Goal: Task Accomplishment & Management: Use online tool/utility

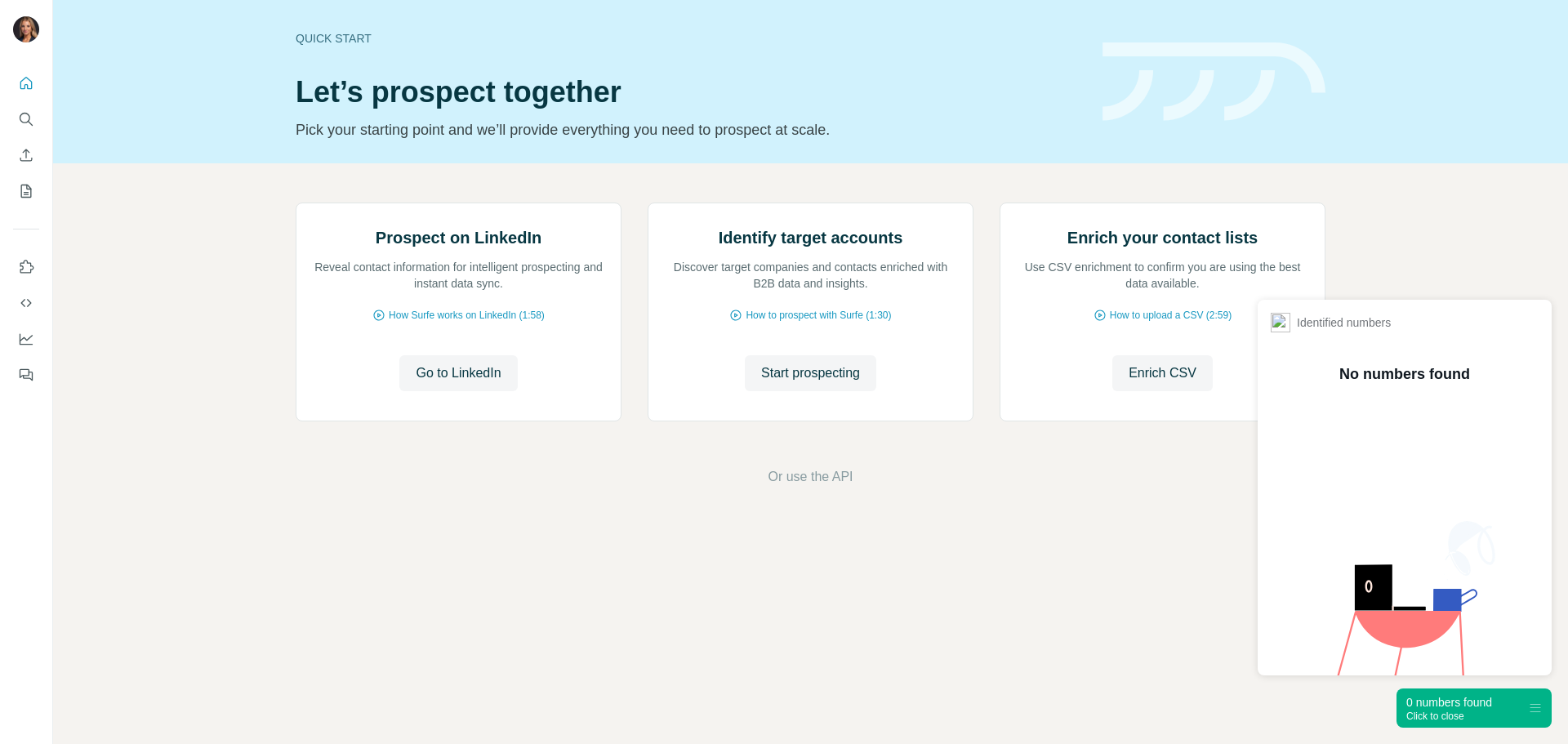
click at [1477, 700] on div "0 numbers found" at bounding box center [1450, 702] width 86 height 16
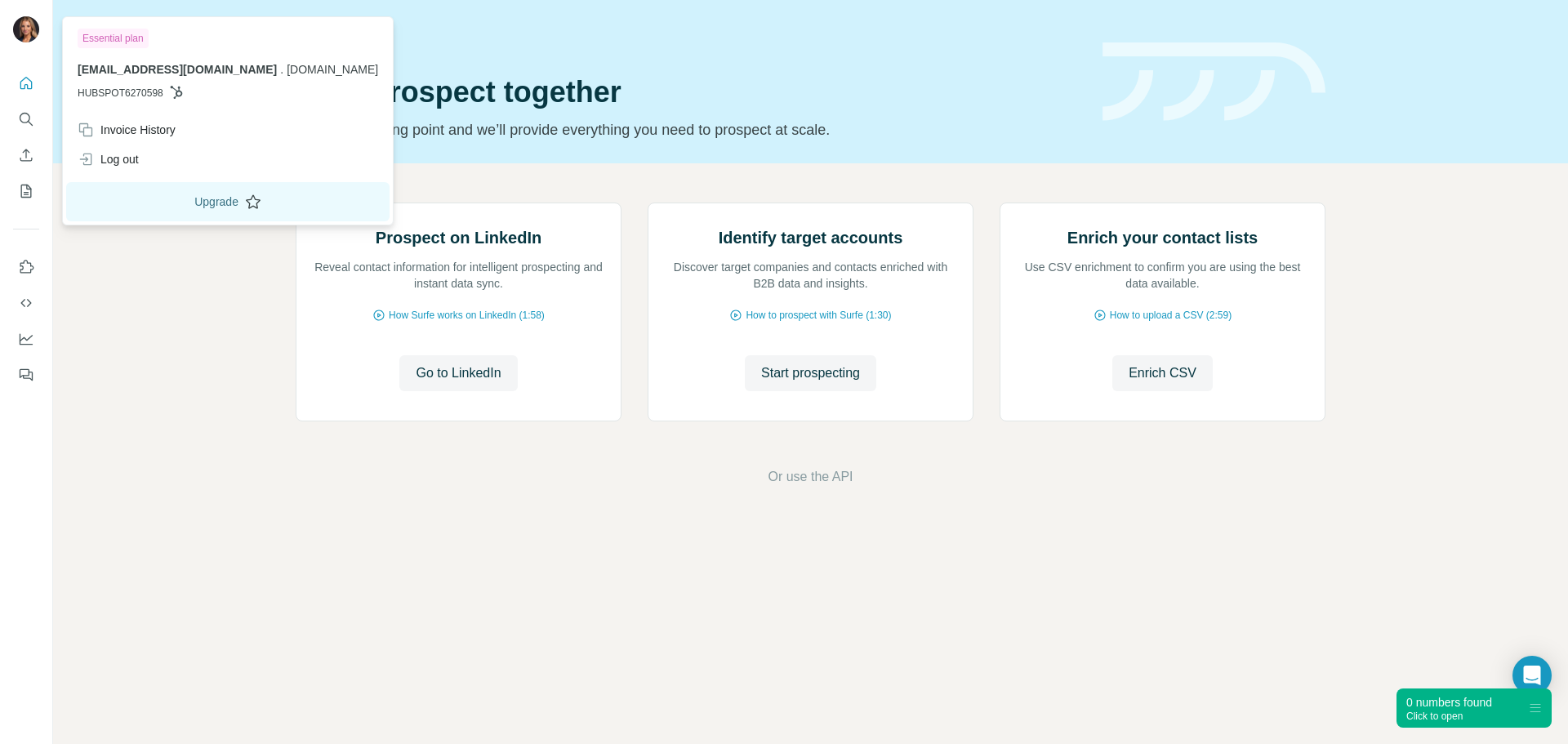
click at [202, 208] on button "Upgrade" at bounding box center [228, 201] width 324 height 39
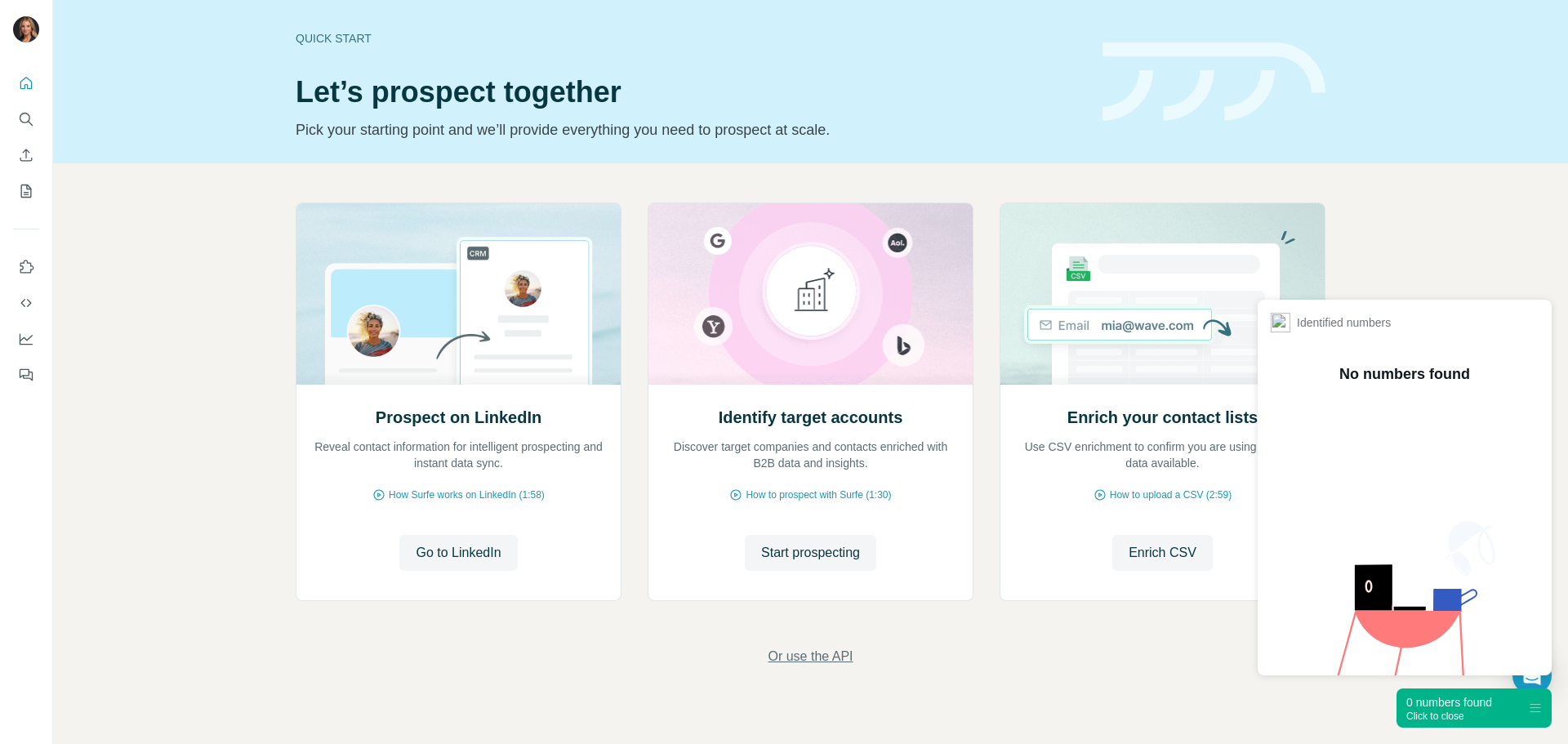
click at [810, 649] on span "Or use the API" at bounding box center [810, 657] width 85 height 19
click at [458, 555] on span "Go to LinkedIn" at bounding box center [458, 553] width 85 height 19
click at [1503, 701] on div "0 numbers found Click to close" at bounding box center [1474, 708] width 155 height 39
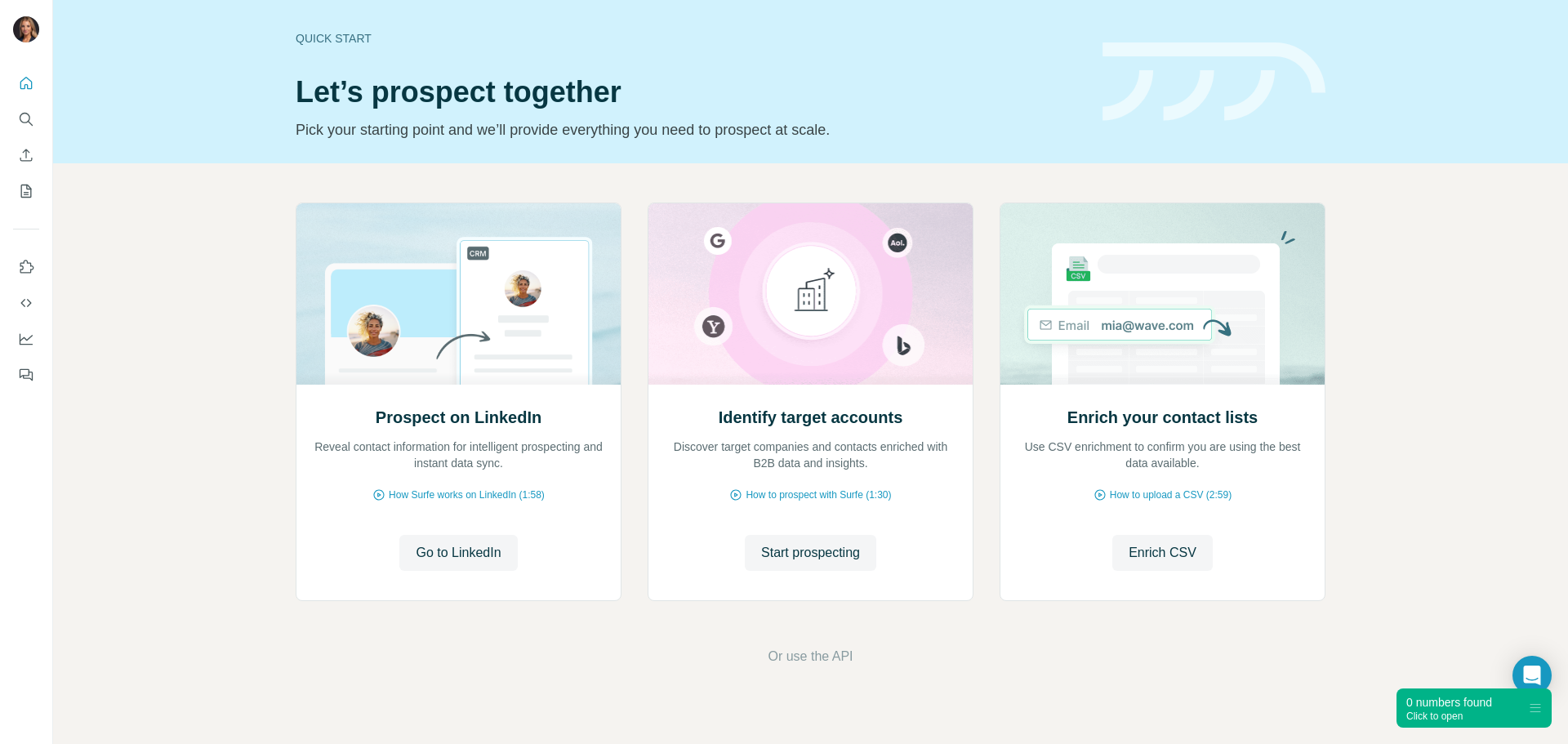
drag, startPoint x: 1526, startPoint y: 702, endPoint x: 1324, endPoint y: 751, distance: 207.9
click at [1324, 744] on html "Quick start Let’s prospect together Pick your starting point and we’ll provide …" at bounding box center [784, 372] width 1568 height 744
click at [1534, 663] on div "Open Intercom Messenger" at bounding box center [1533, 676] width 44 height 44
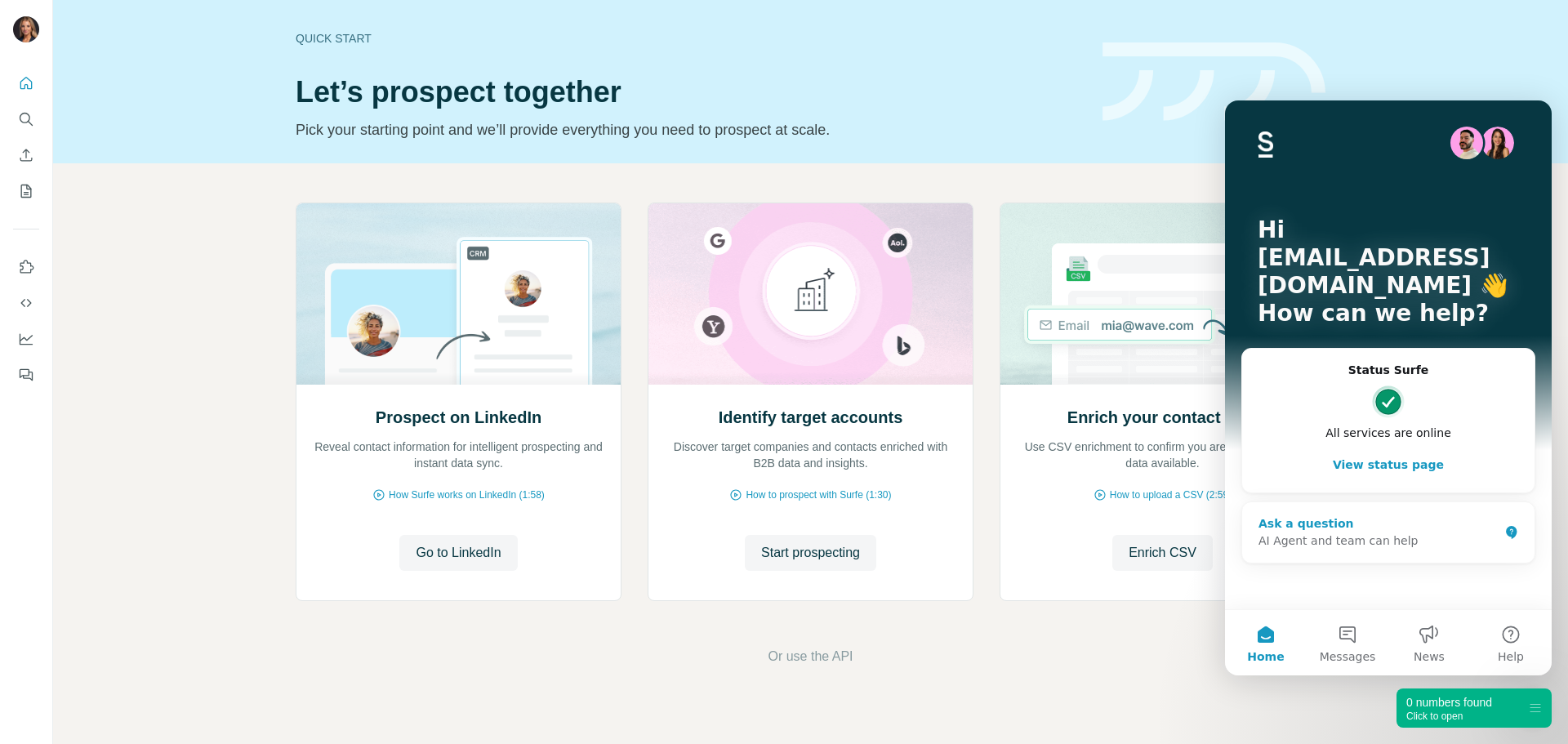
click at [1397, 540] on div "AI Agent and team can help" at bounding box center [1378, 541] width 240 height 17
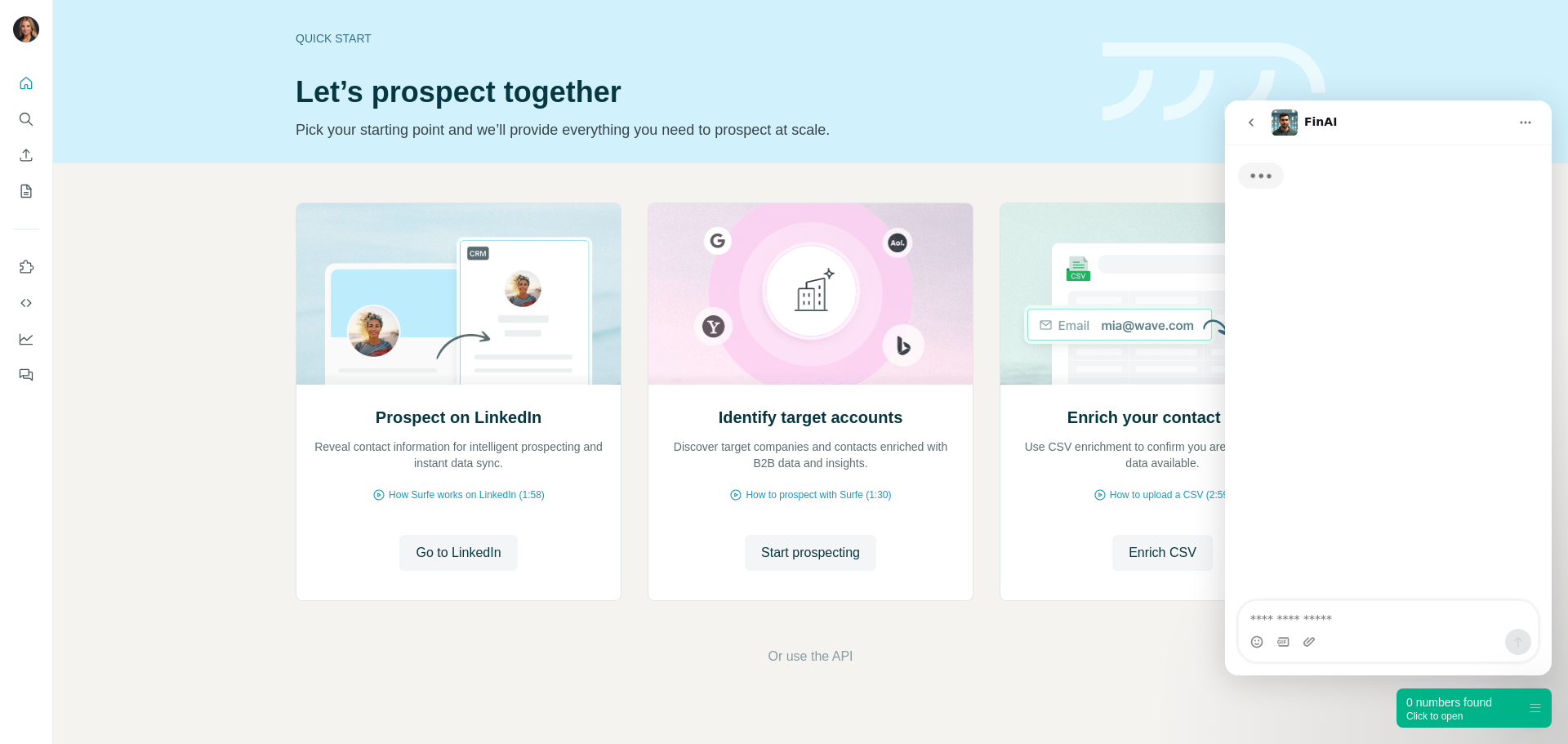
click at [1368, 614] on textarea "Ask a question…" at bounding box center [1389, 615] width 299 height 28
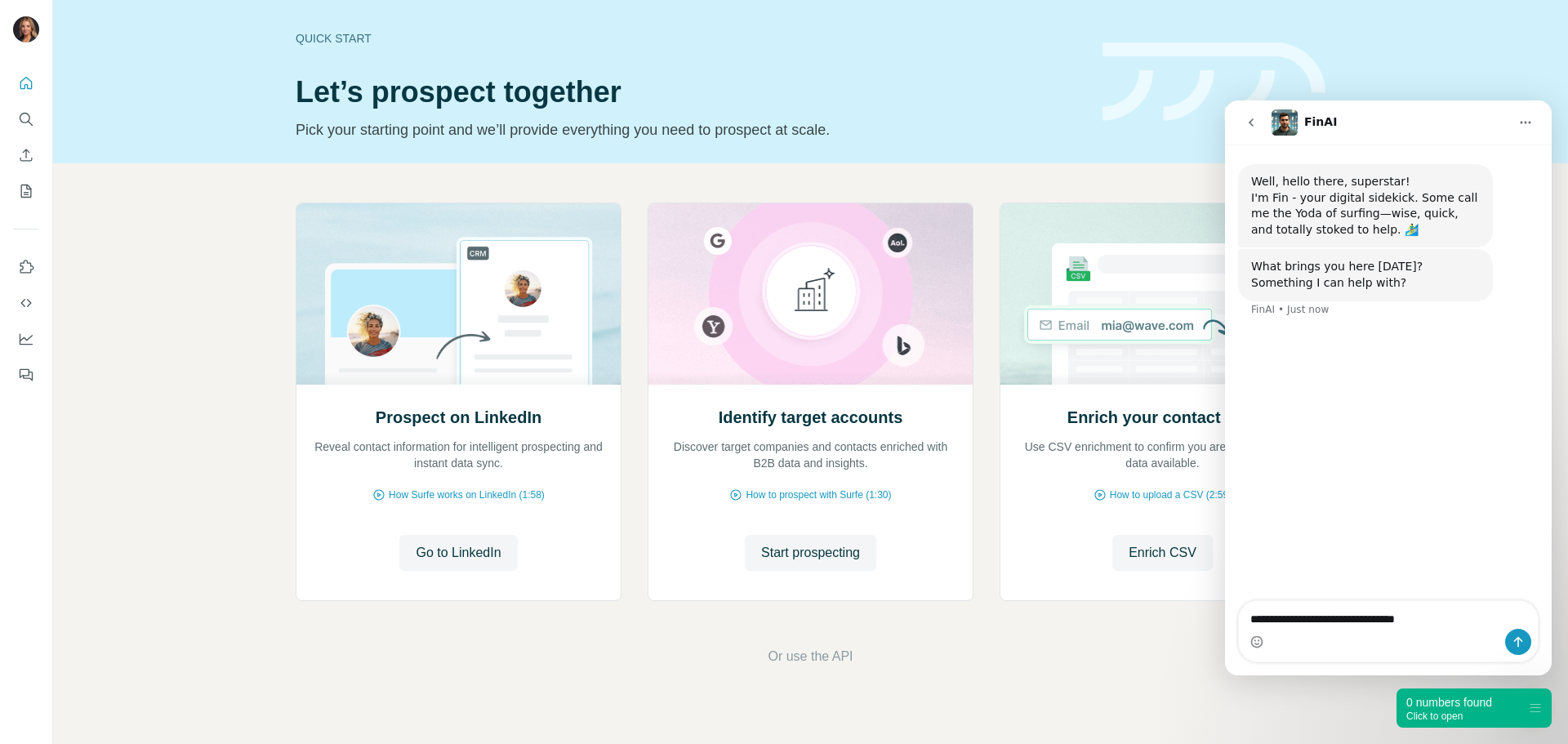
type textarea "**********"
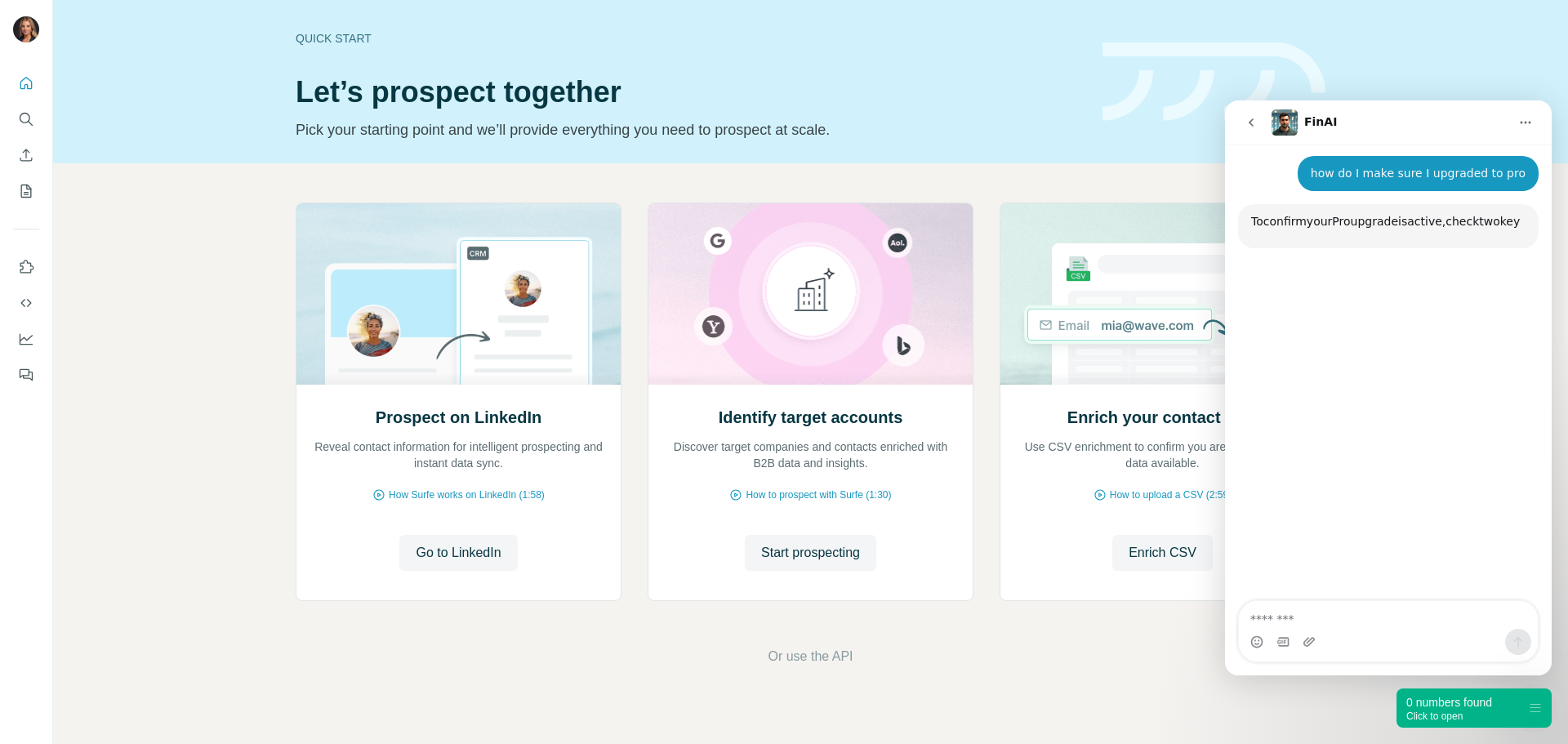
scroll to position [174, 0]
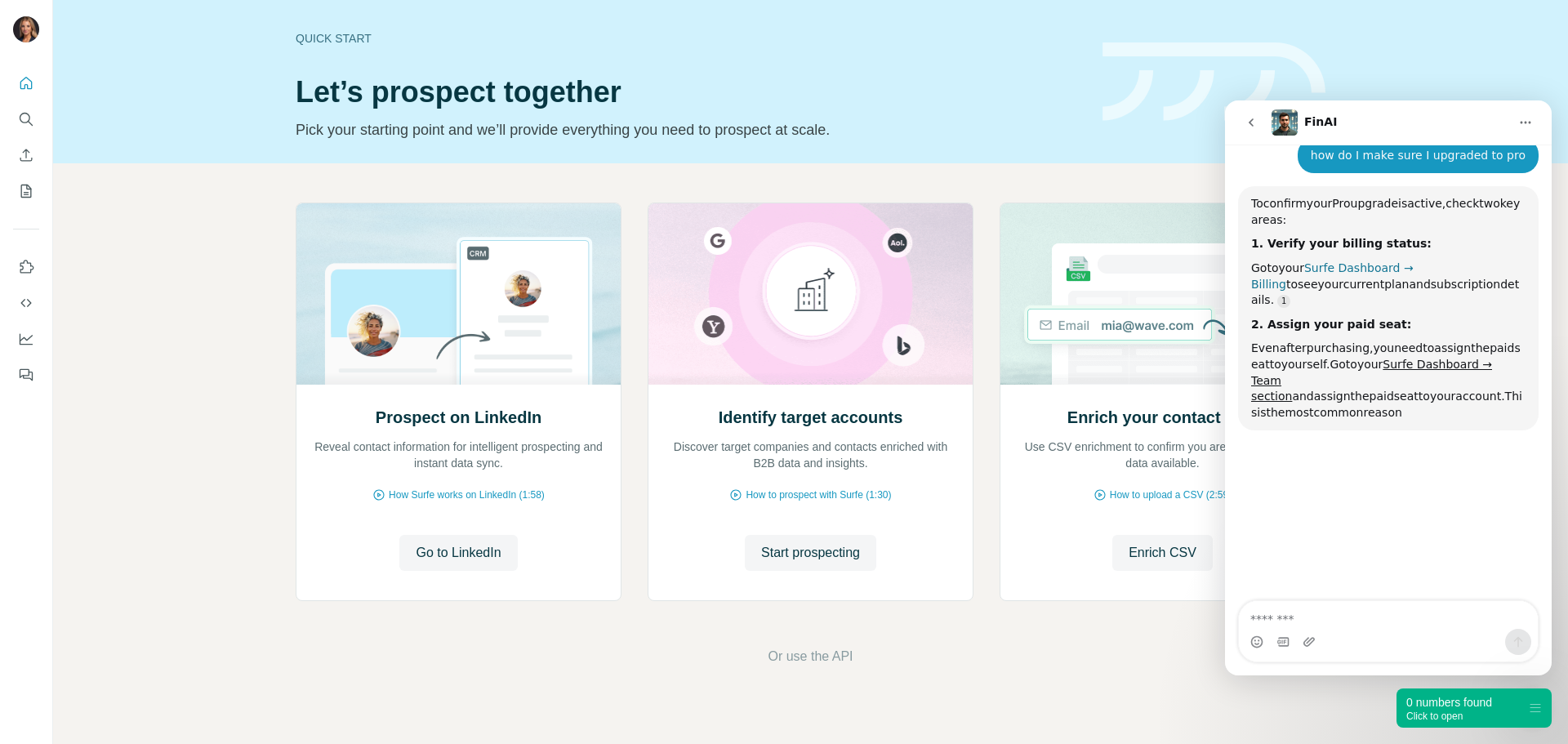
click at [1341, 271] on link "Surfe Dashboard → Billing" at bounding box center [1332, 276] width 163 height 29
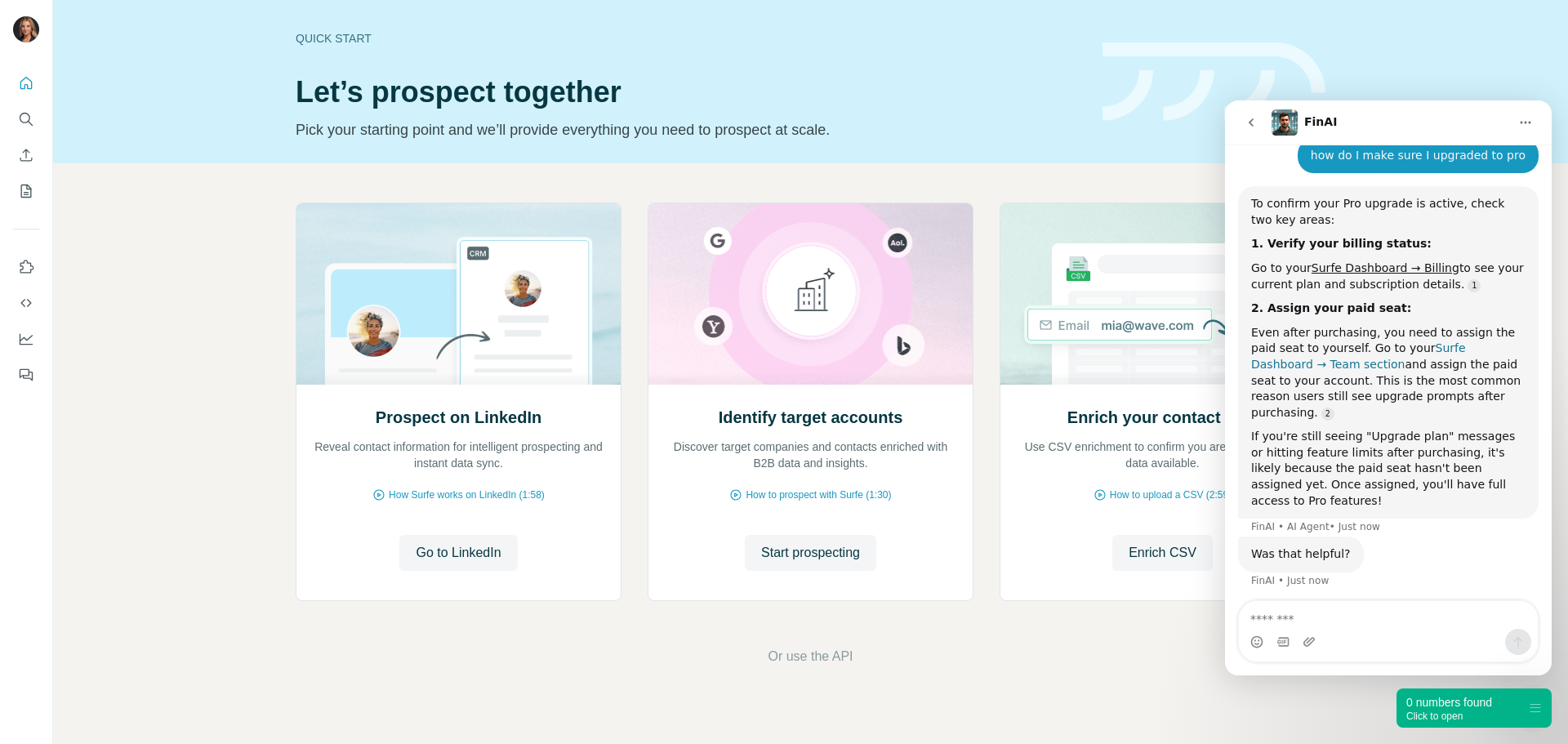
click at [1432, 350] on link "Surfe Dashboard → Team section" at bounding box center [1358, 356] width 215 height 29
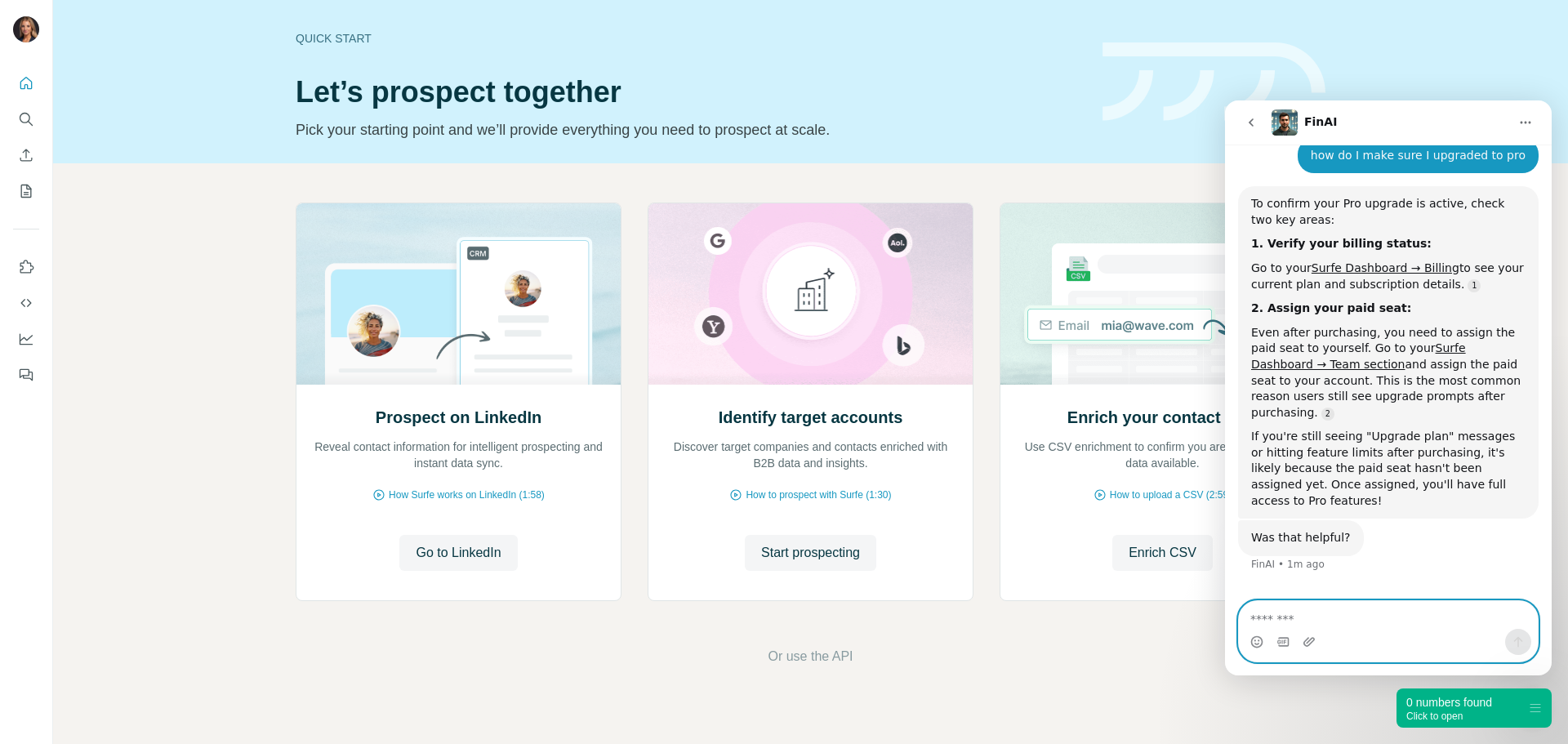
click at [1368, 624] on textarea "Message…" at bounding box center [1389, 615] width 299 height 28
type textarea "**********"
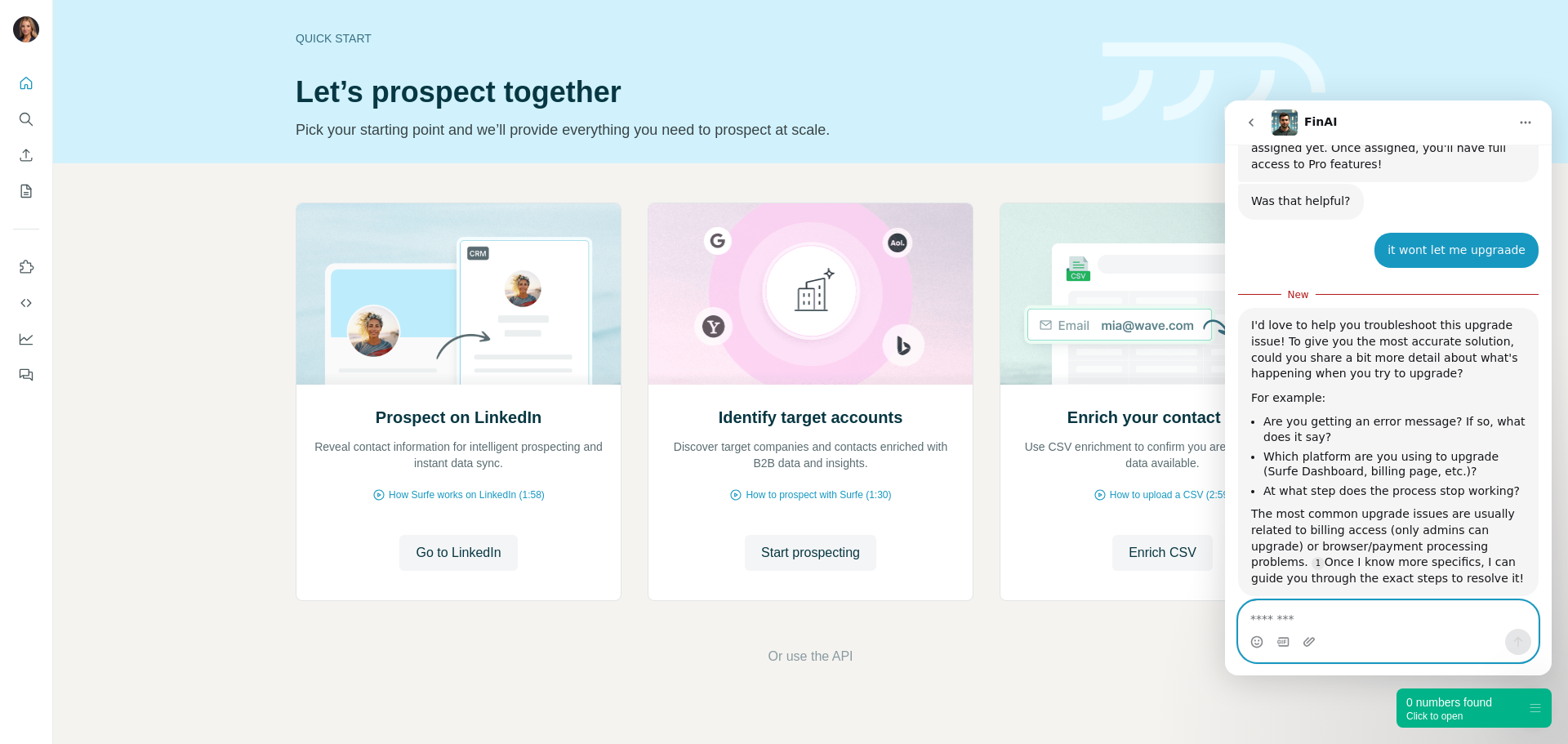
scroll to position [527, 0]
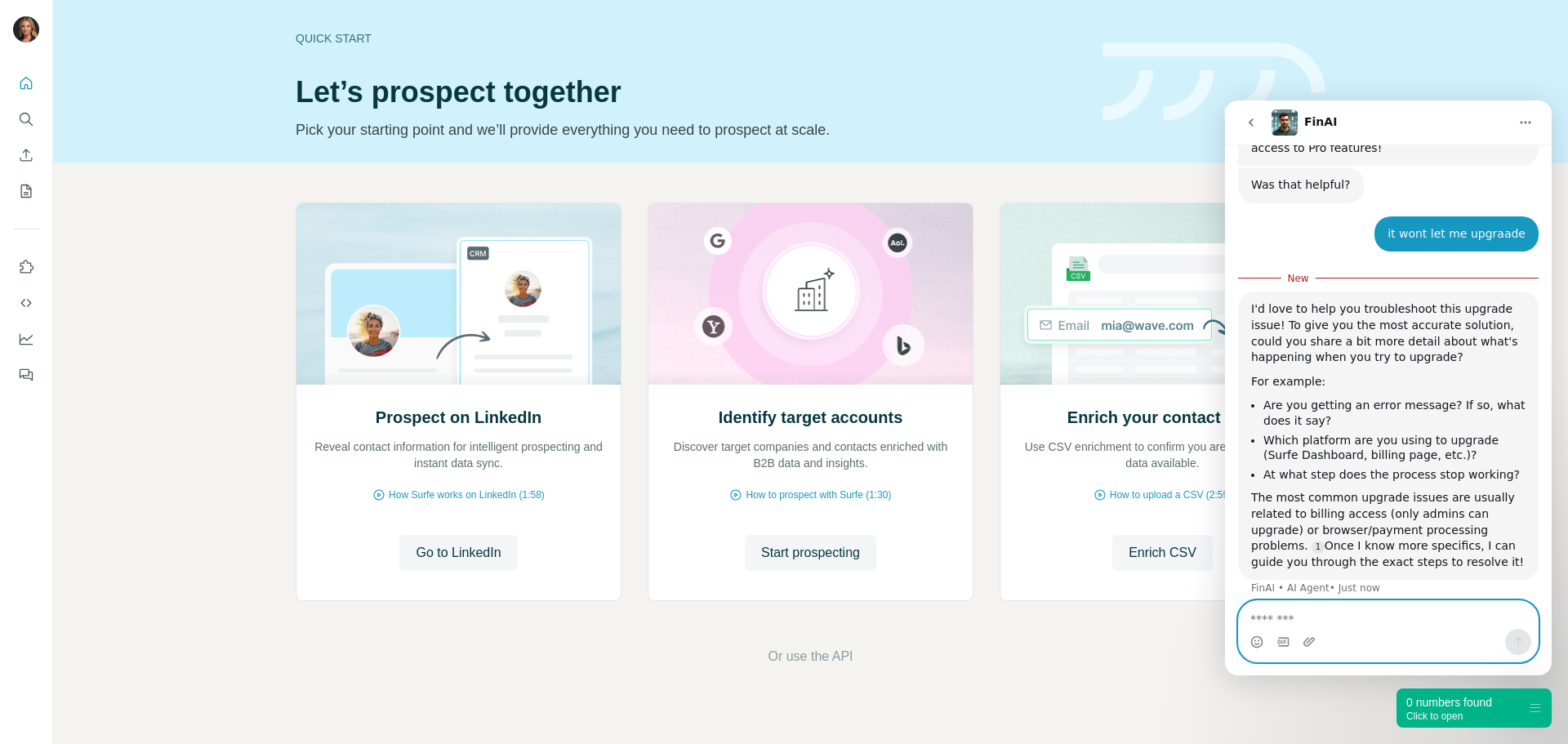
click at [1354, 615] on textarea "Message…" at bounding box center [1389, 615] width 299 height 28
type textarea "**********"
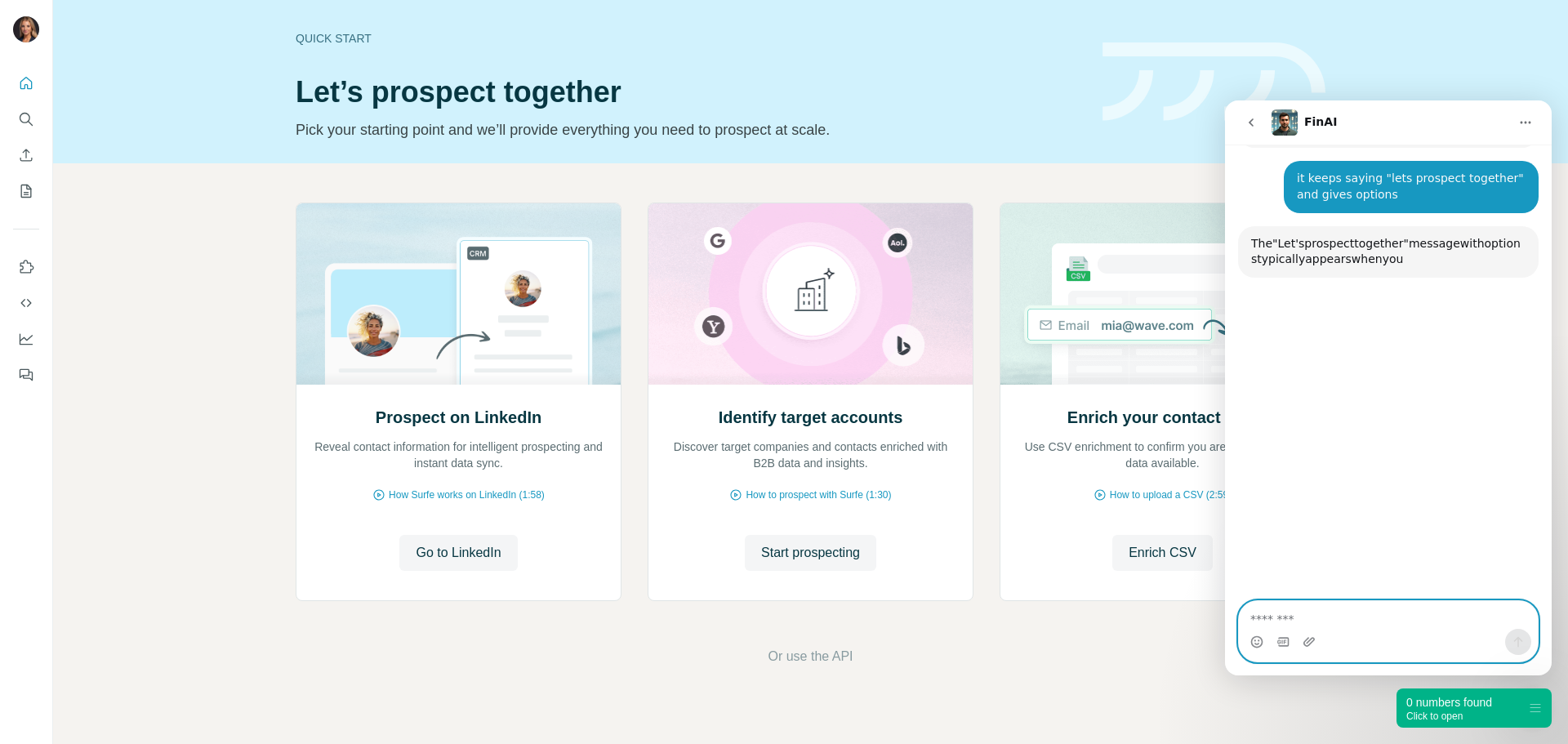
scroll to position [939, 0]
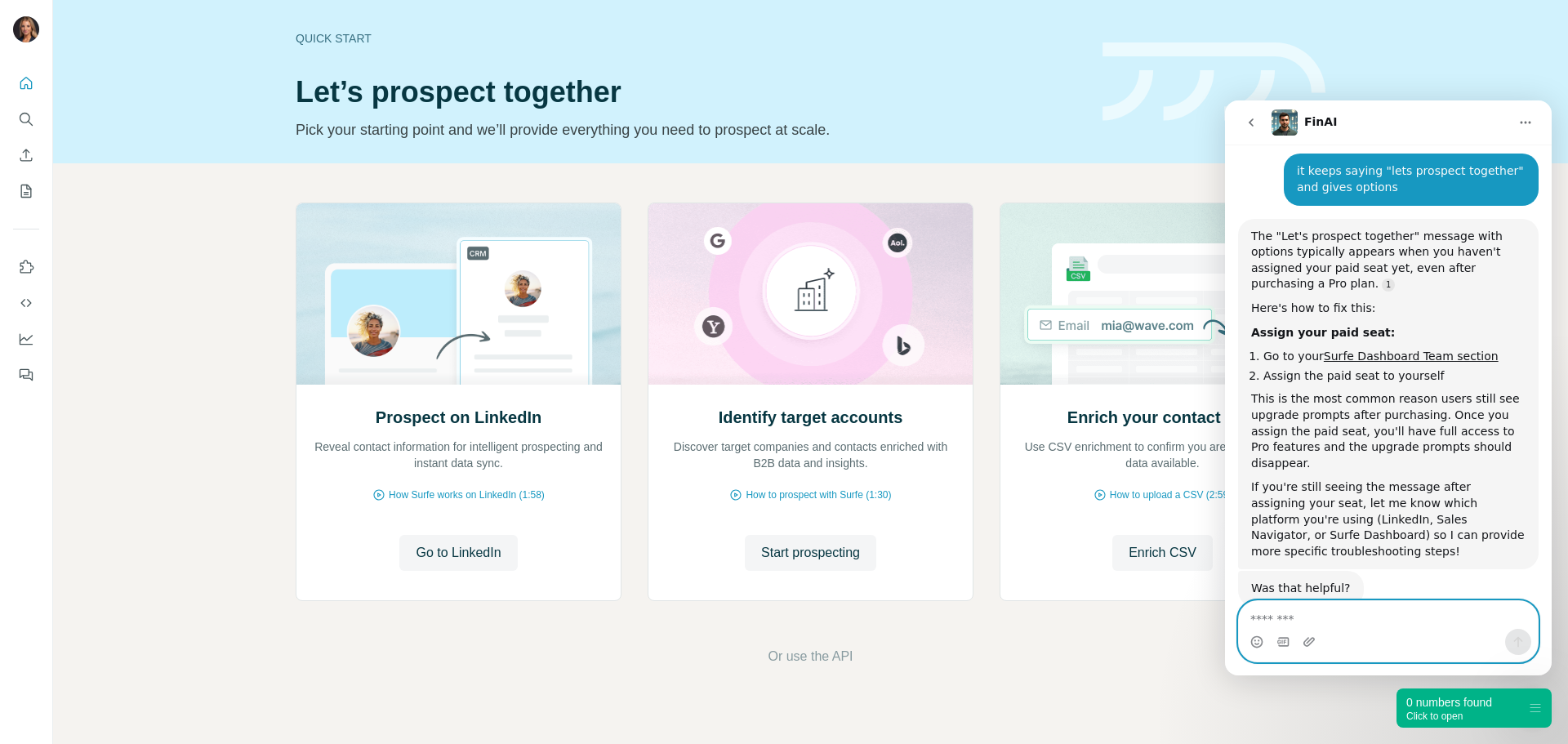
click at [1444, 608] on textarea "Message…" at bounding box center [1389, 615] width 299 height 28
type textarea "**********"
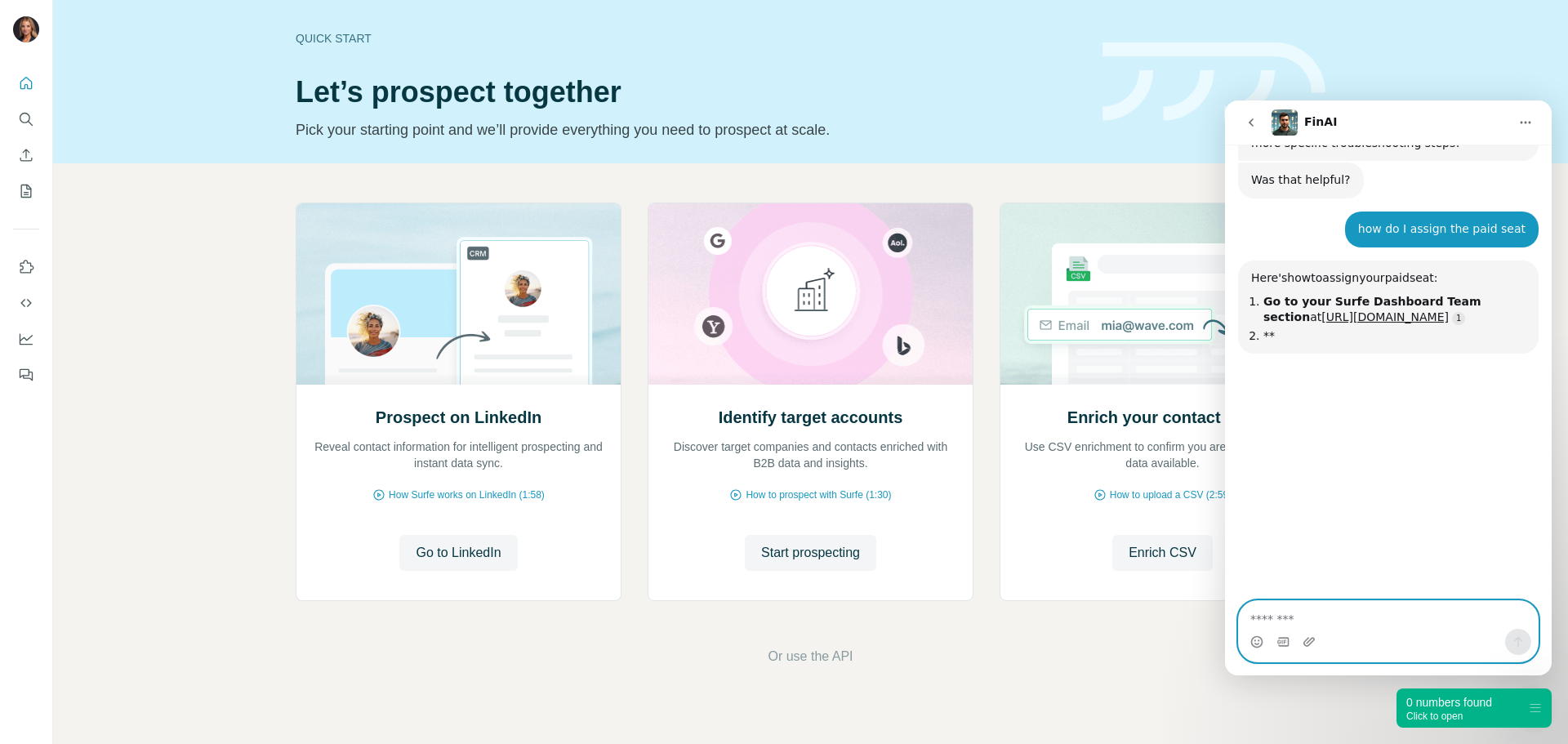
scroll to position [1358, 0]
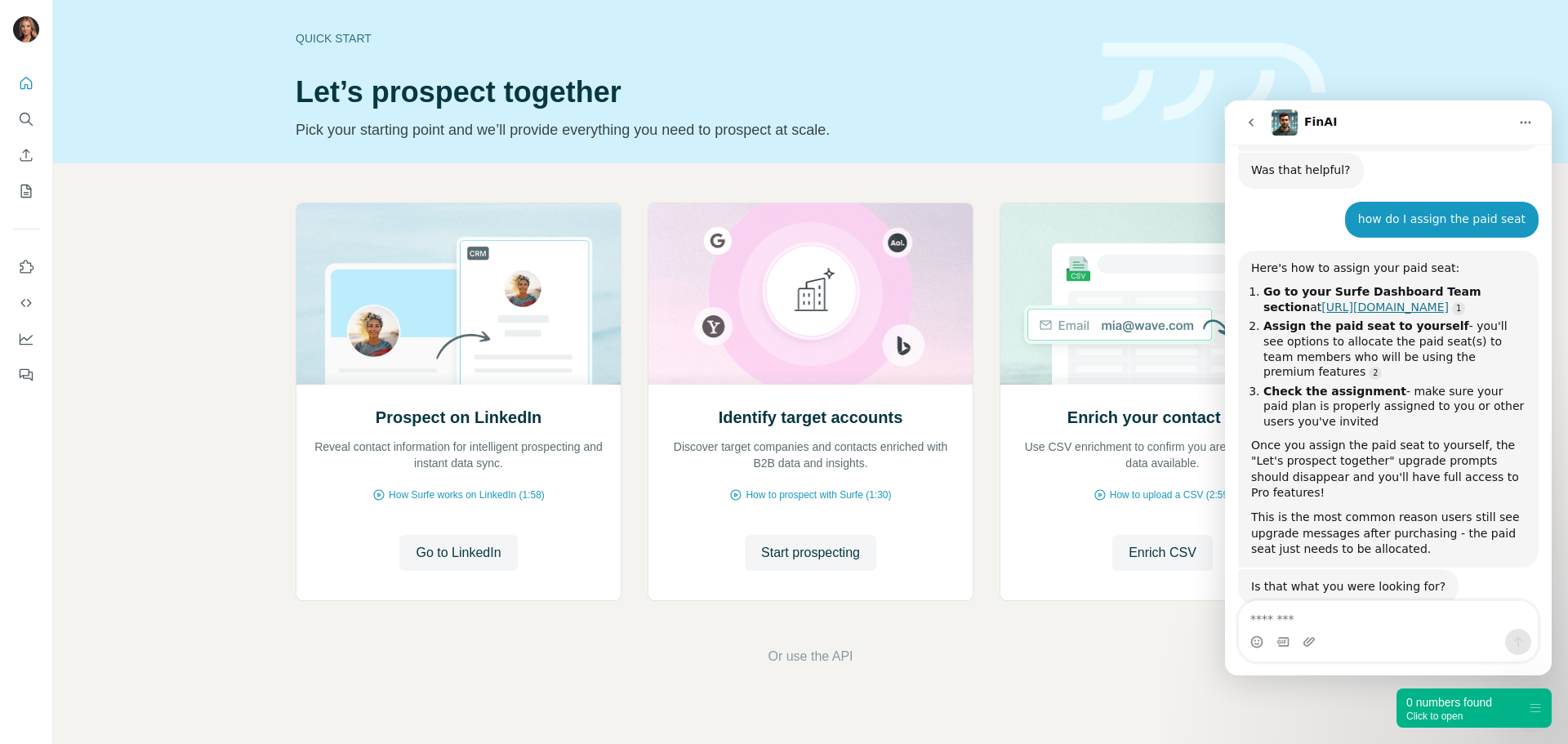
click at [1353, 301] on link "https://account.surfe.com/team" at bounding box center [1385, 308] width 127 height 13
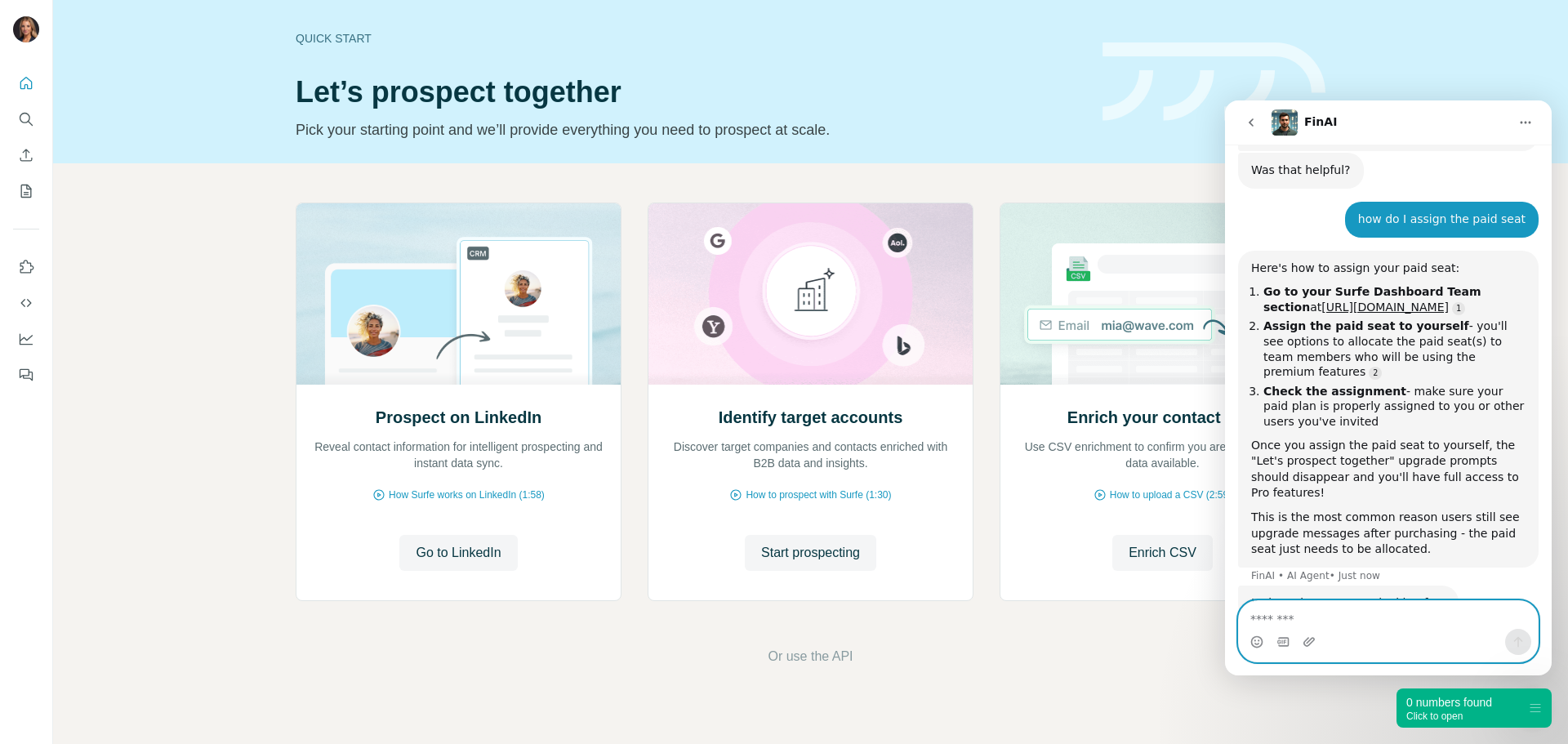
click at [1348, 621] on textarea "Message…" at bounding box center [1389, 615] width 299 height 28
type textarea "**********"
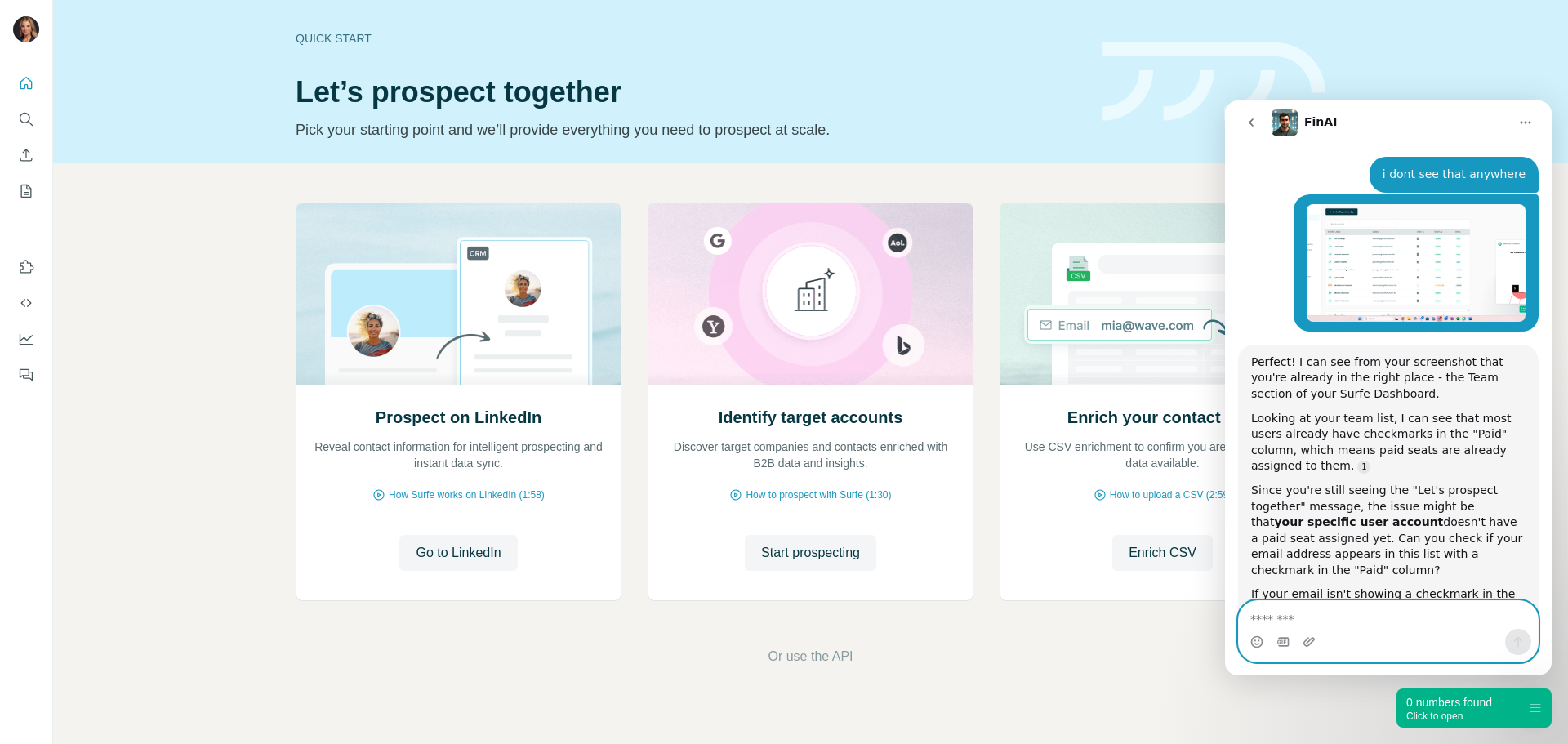
scroll to position [1852, 0]
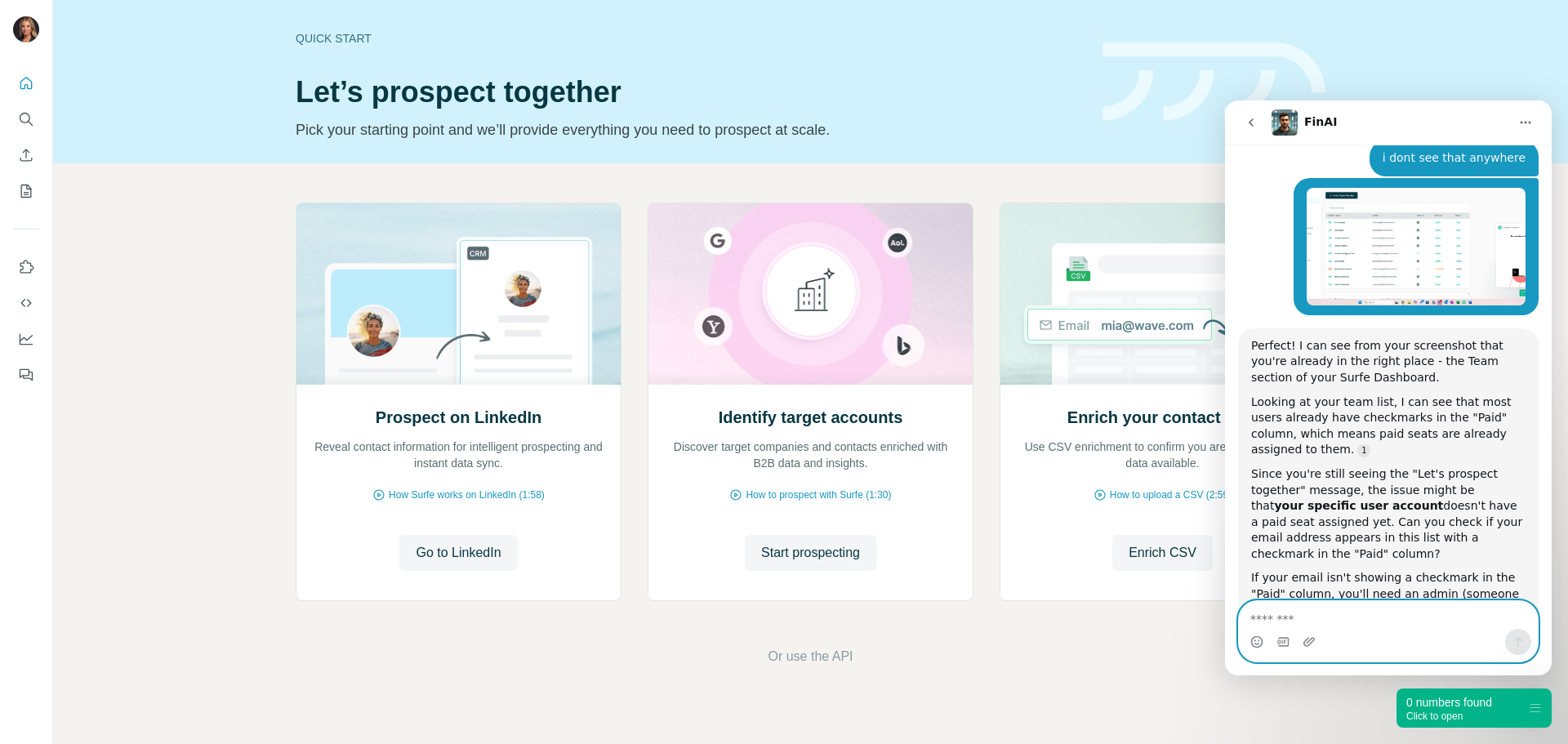
click at [1375, 627] on textarea "Message…" at bounding box center [1389, 615] width 299 height 28
type textarea "**********"
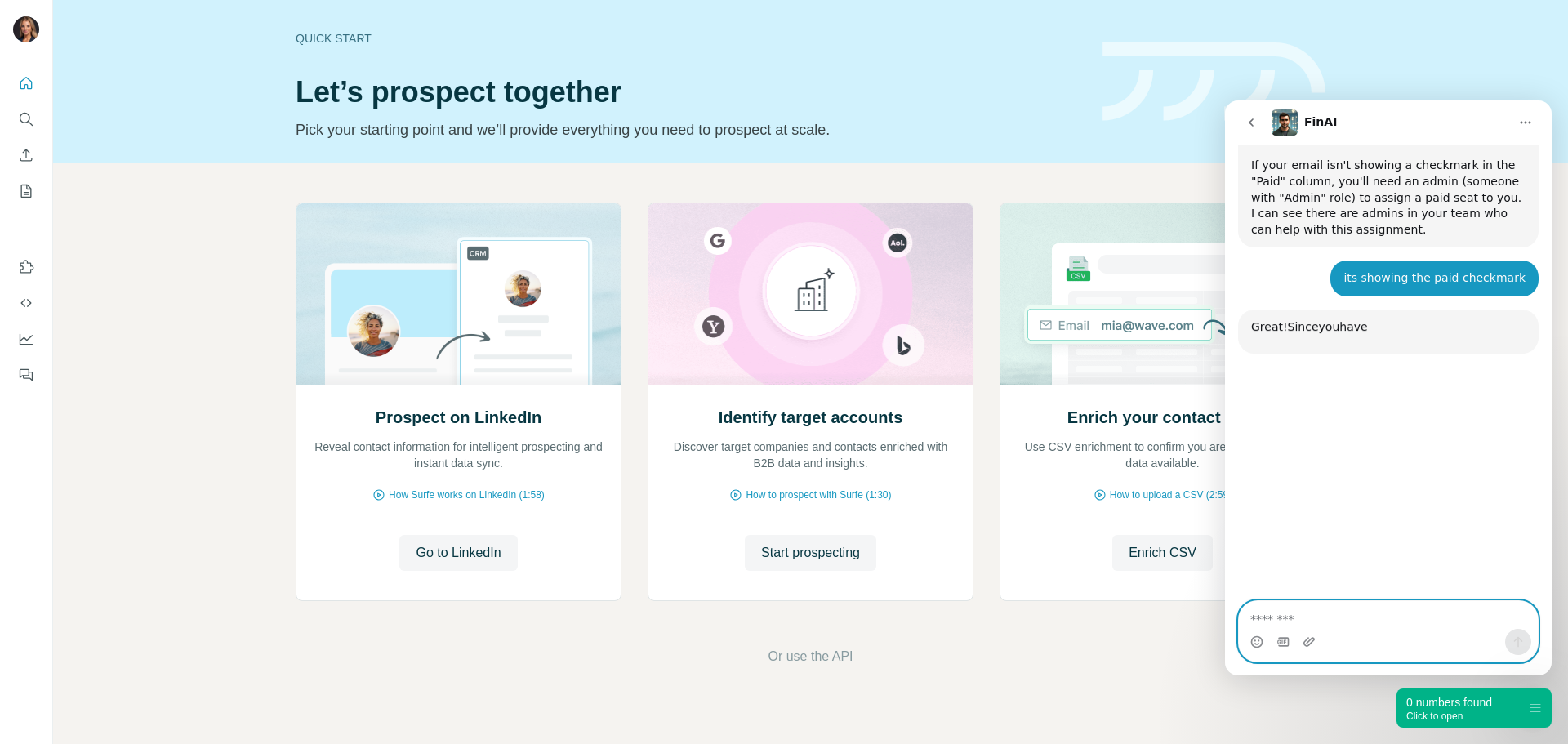
scroll to position [2292, 0]
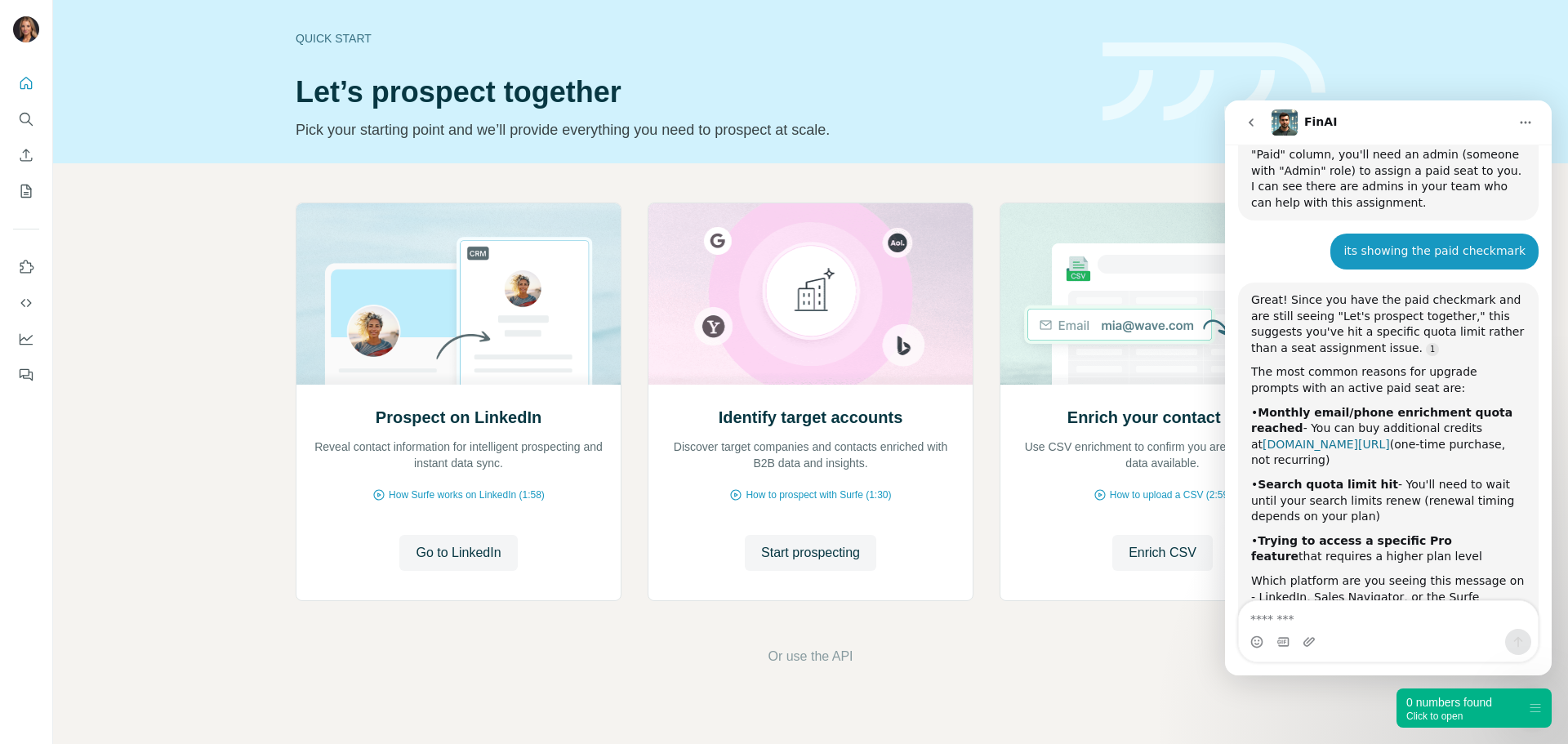
click at [1390, 438] on link "surfe.com/buy-credits" at bounding box center [1327, 445] width 127 height 13
click at [1353, 605] on textarea "Message…" at bounding box center [1389, 615] width 299 height 28
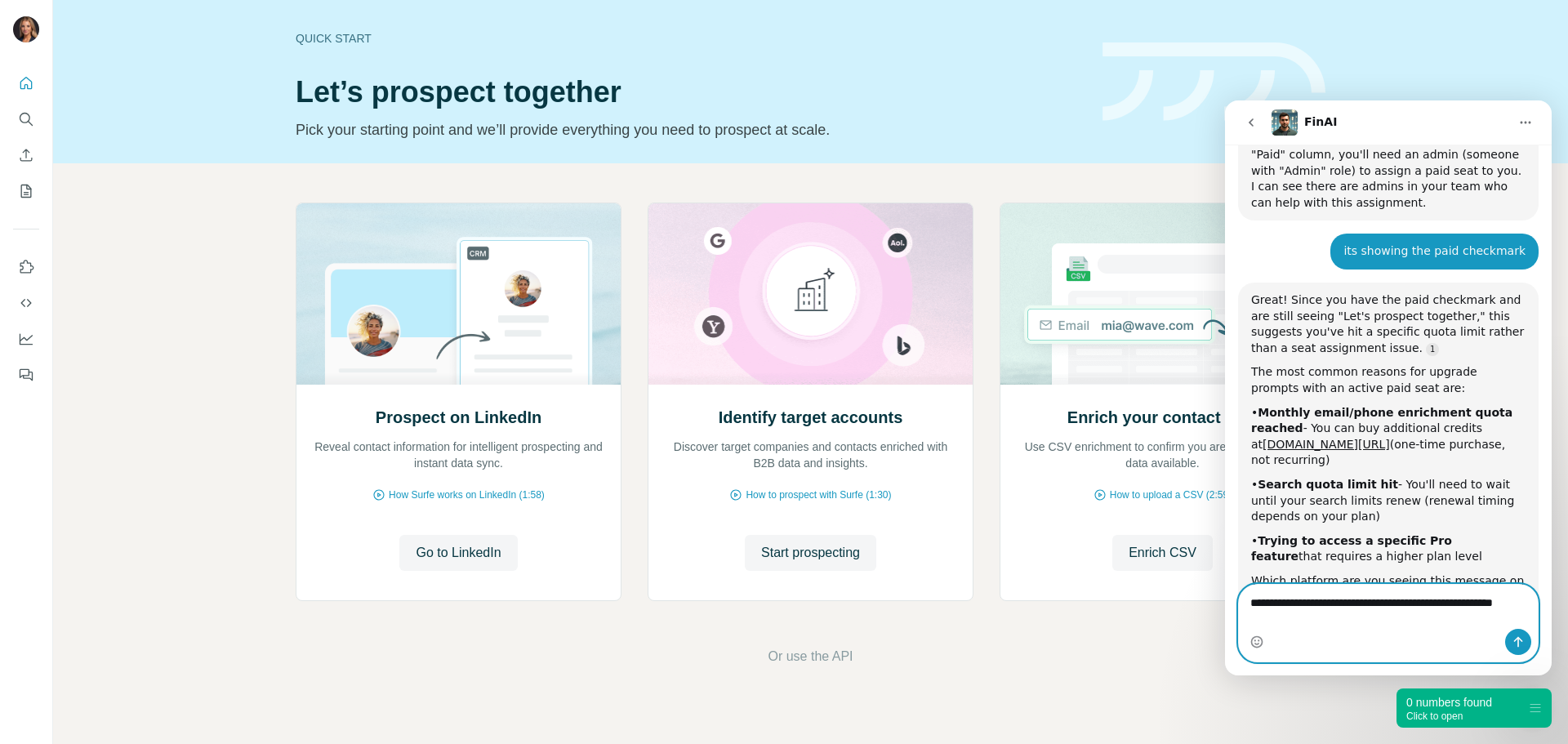
scroll to position [2278, 0]
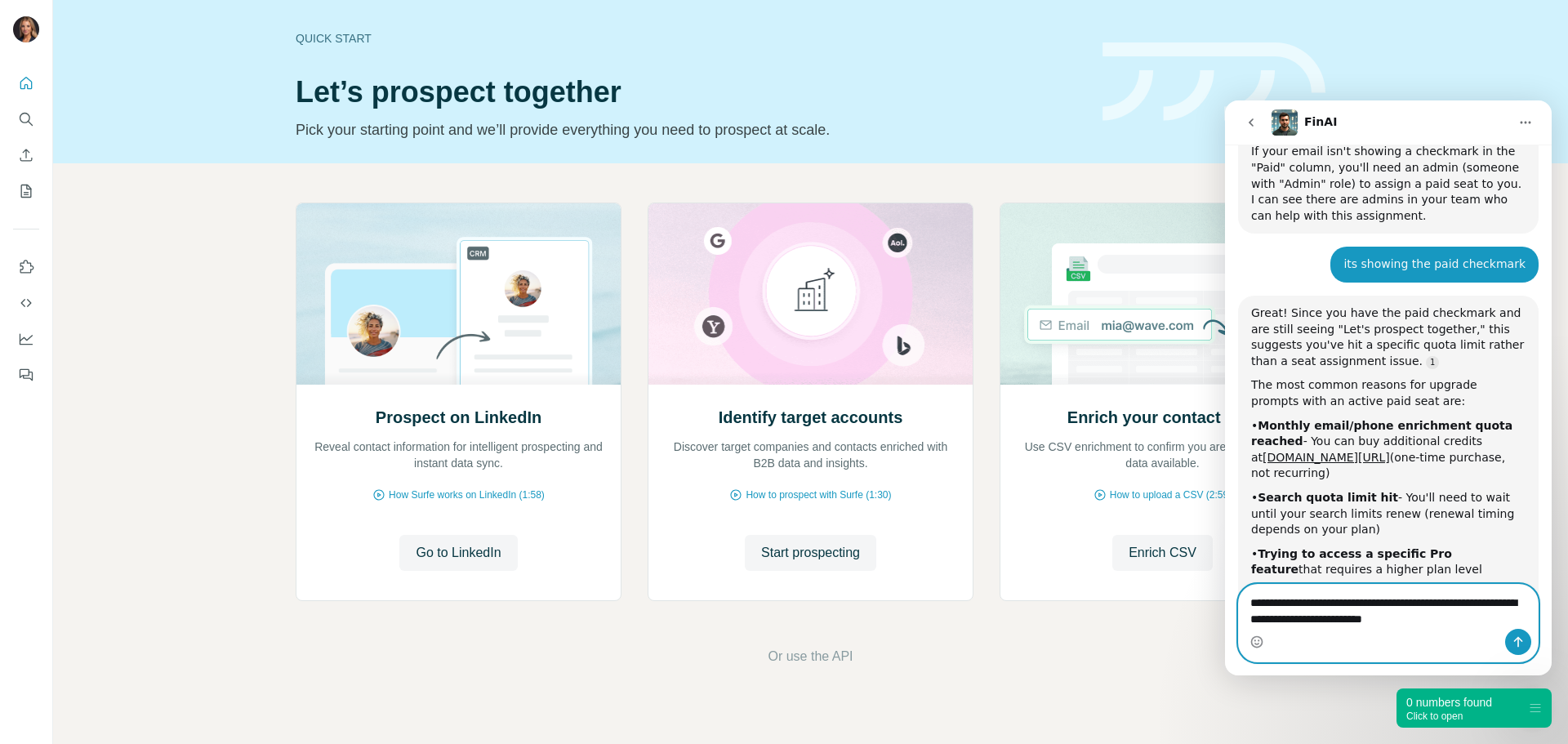
type textarea "**********"
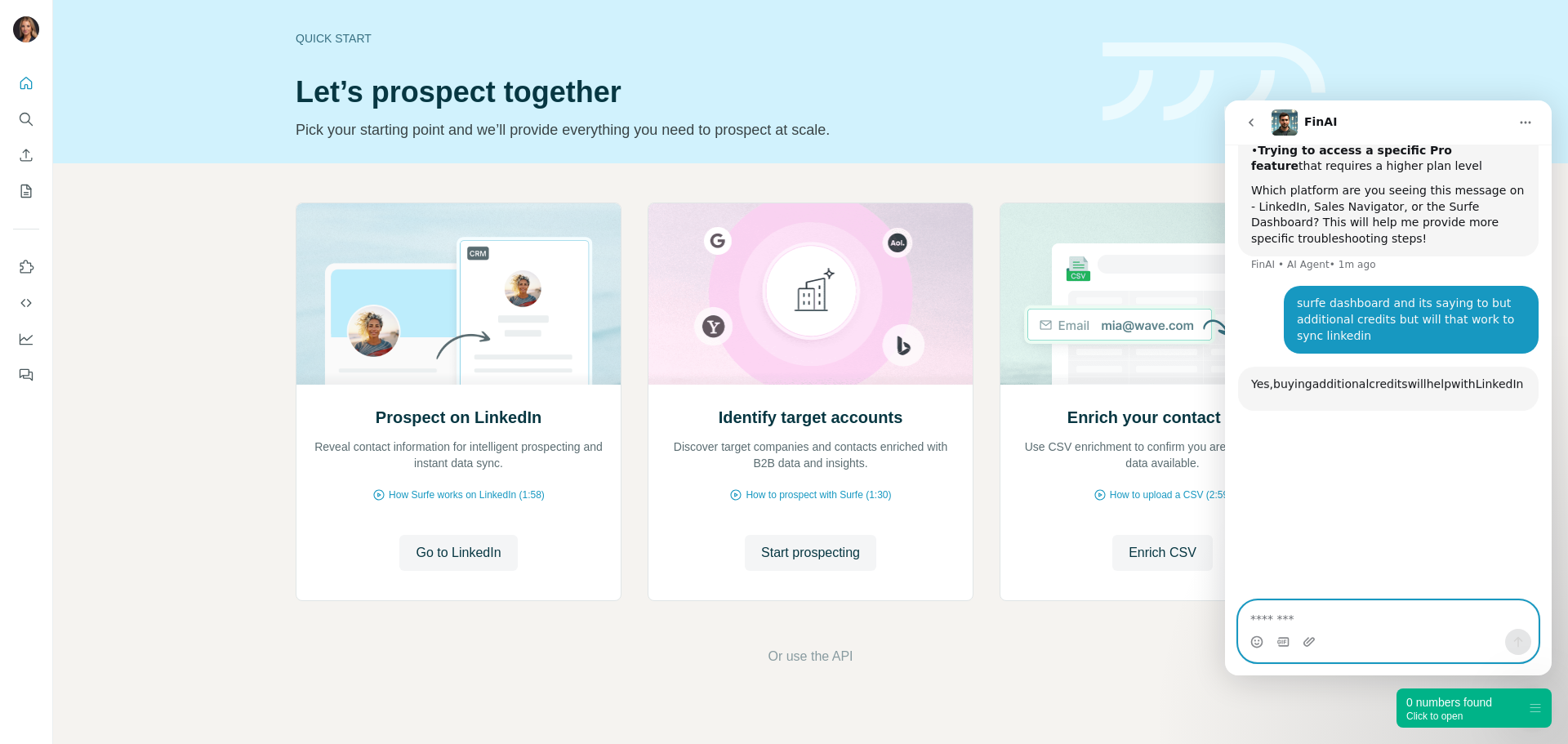
scroll to position [2702, 0]
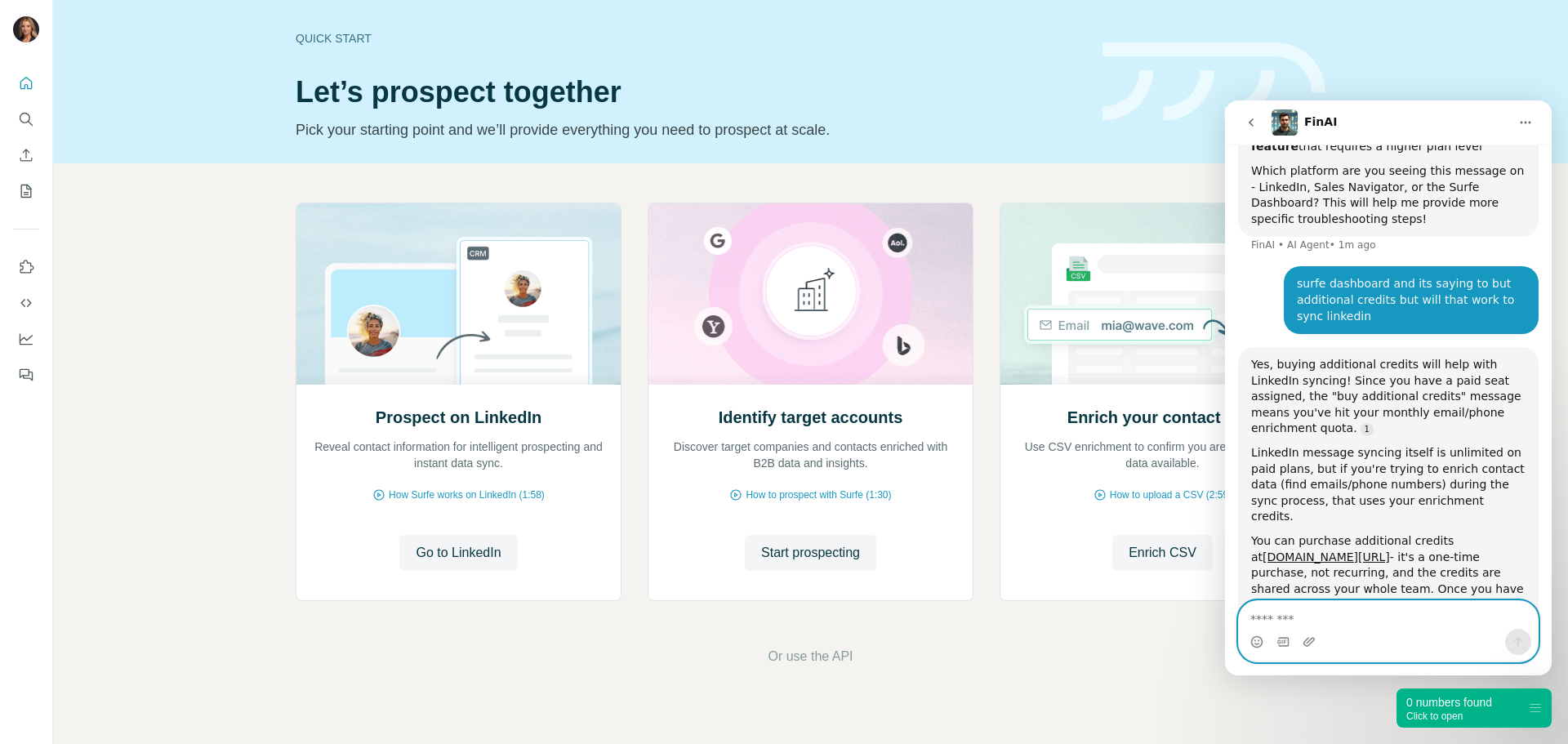
click at [1329, 615] on textarea "Message…" at bounding box center [1389, 615] width 299 height 28
type textarea "**********"
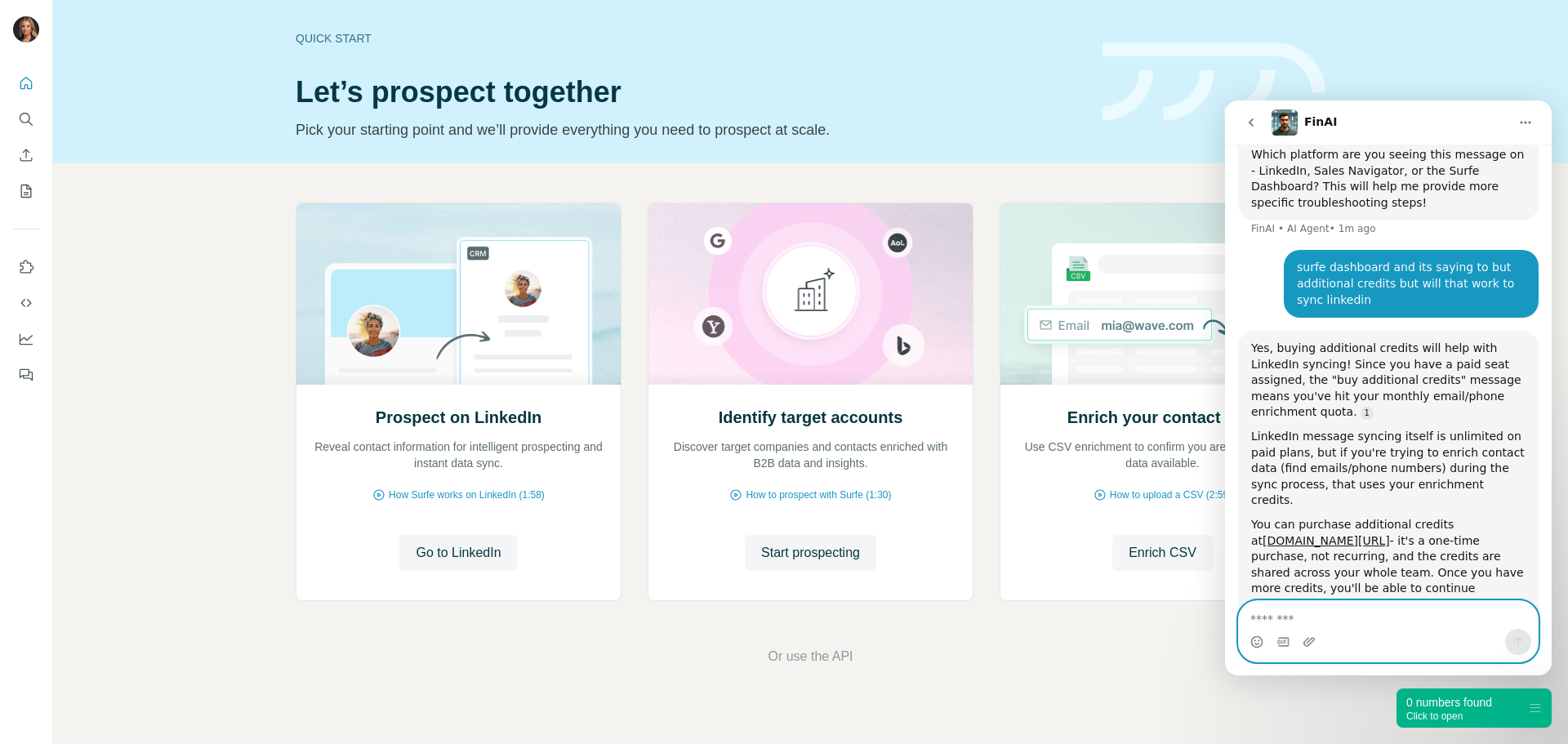
scroll to position [2771, 0]
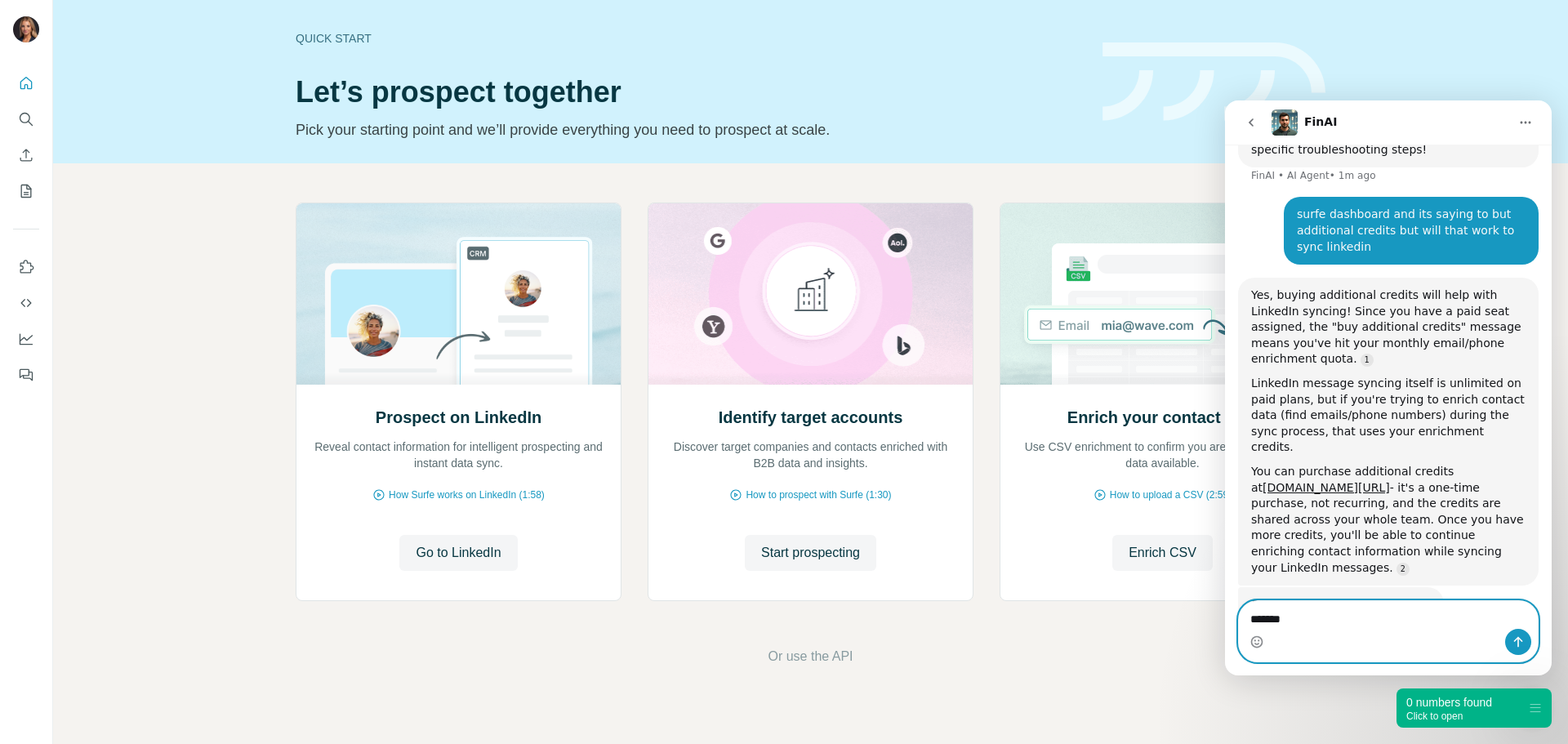
type textarea "*******"
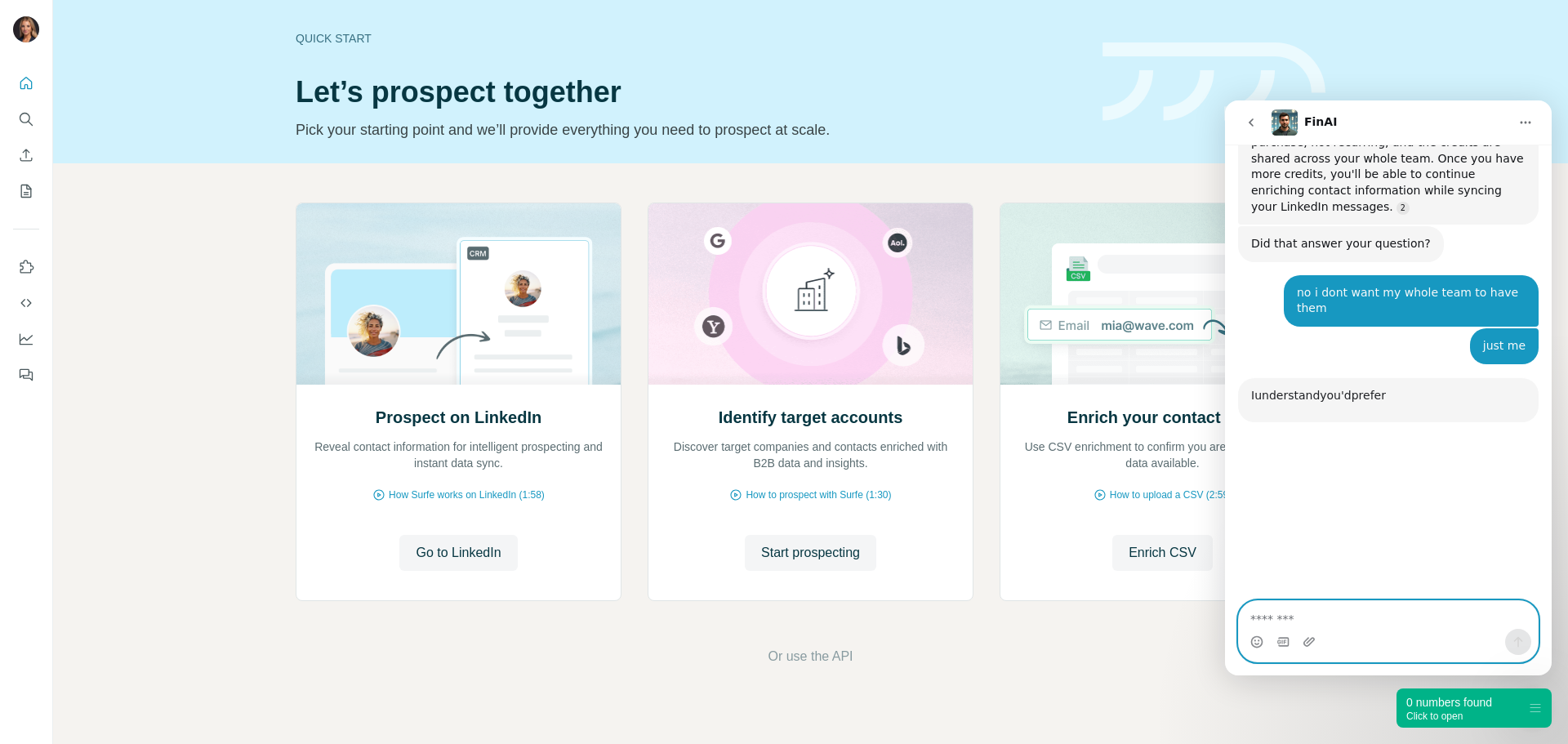
scroll to position [3146, 0]
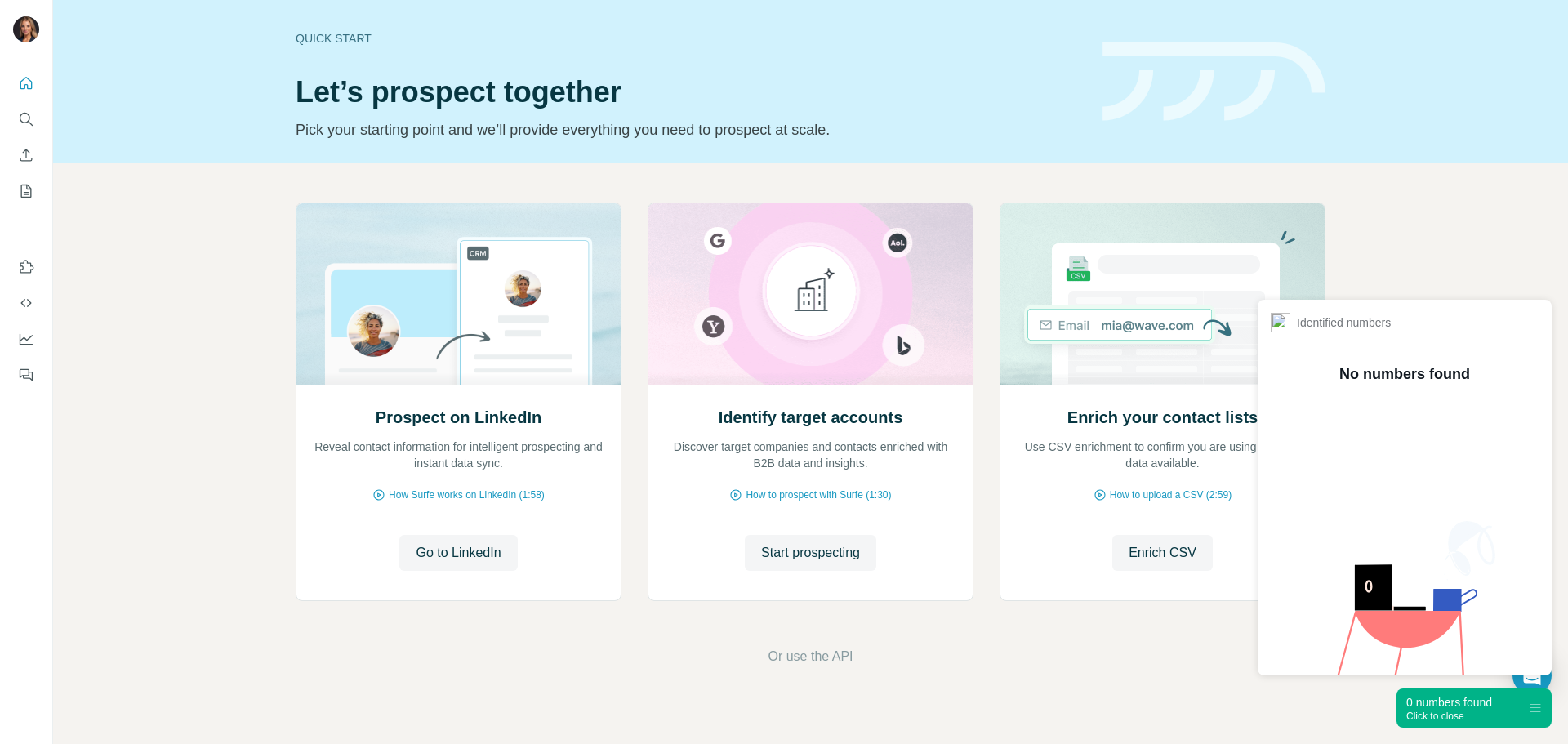
click at [335, 35] on div "Quick start" at bounding box center [689, 38] width 787 height 16
click at [1472, 699] on div "0 numbers found" at bounding box center [1450, 702] width 86 height 16
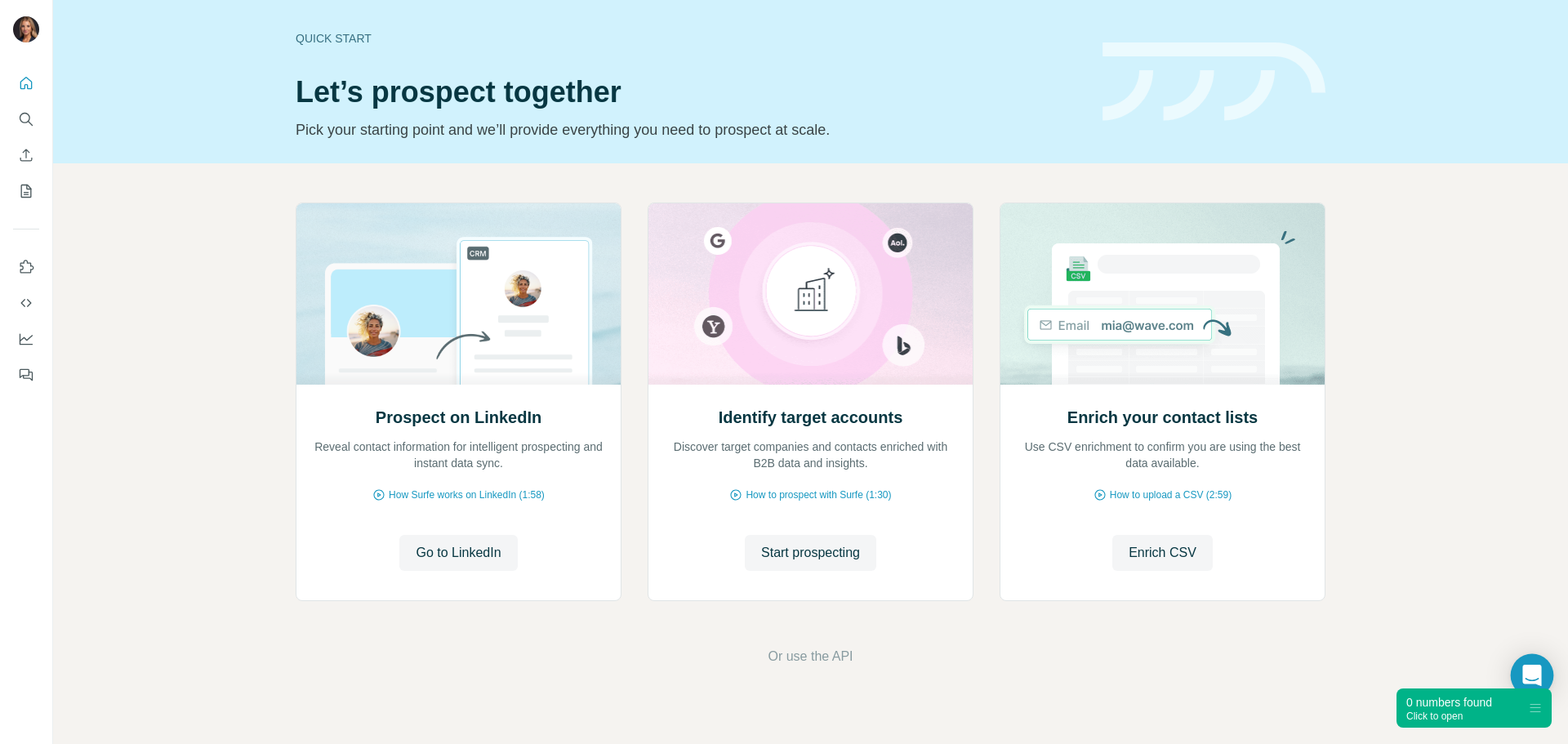
click at [1539, 666] on icon "Open Intercom Messenger" at bounding box center [1532, 675] width 18 height 21
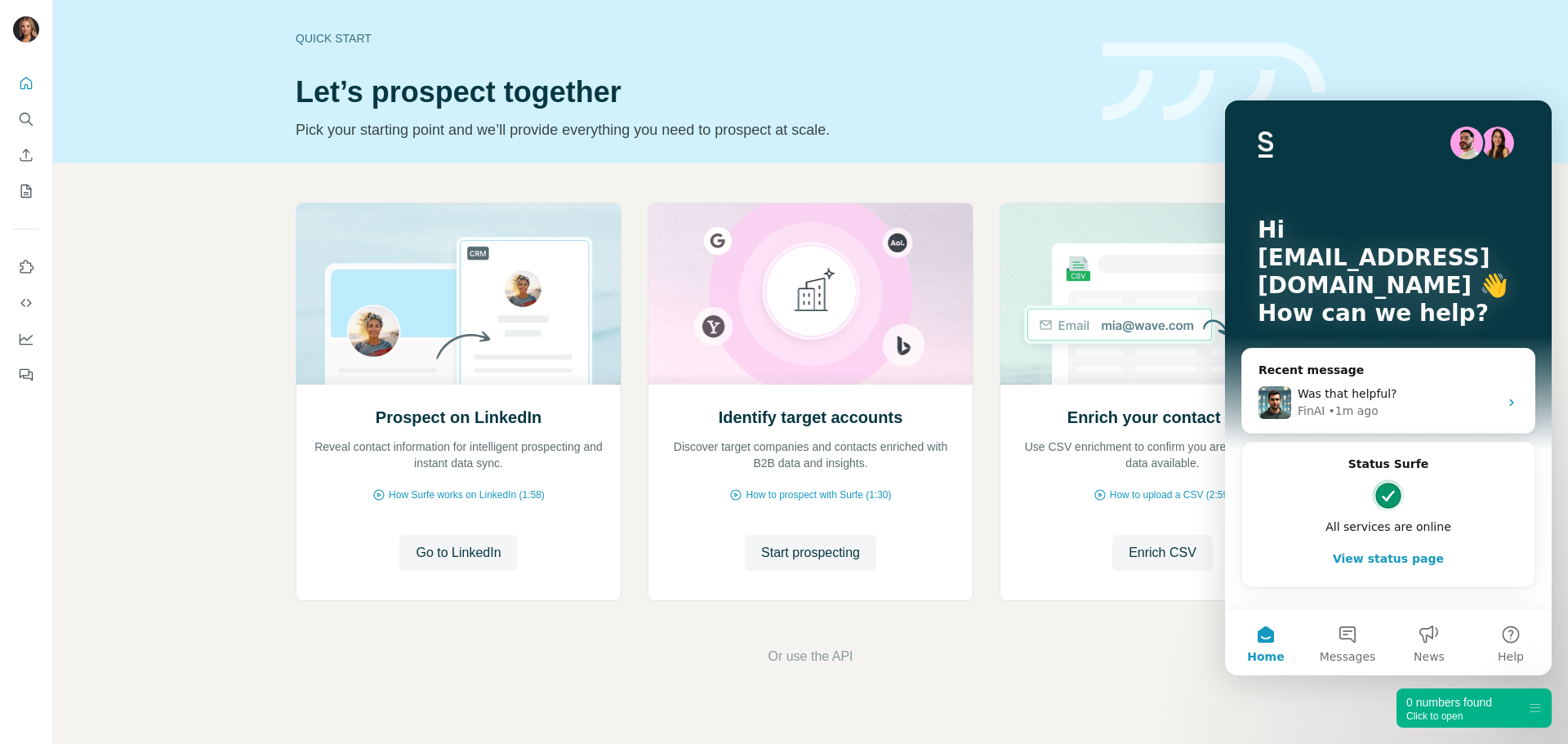
click at [1520, 700] on div "0 numbers found Click to open" at bounding box center [1474, 708] width 155 height 39
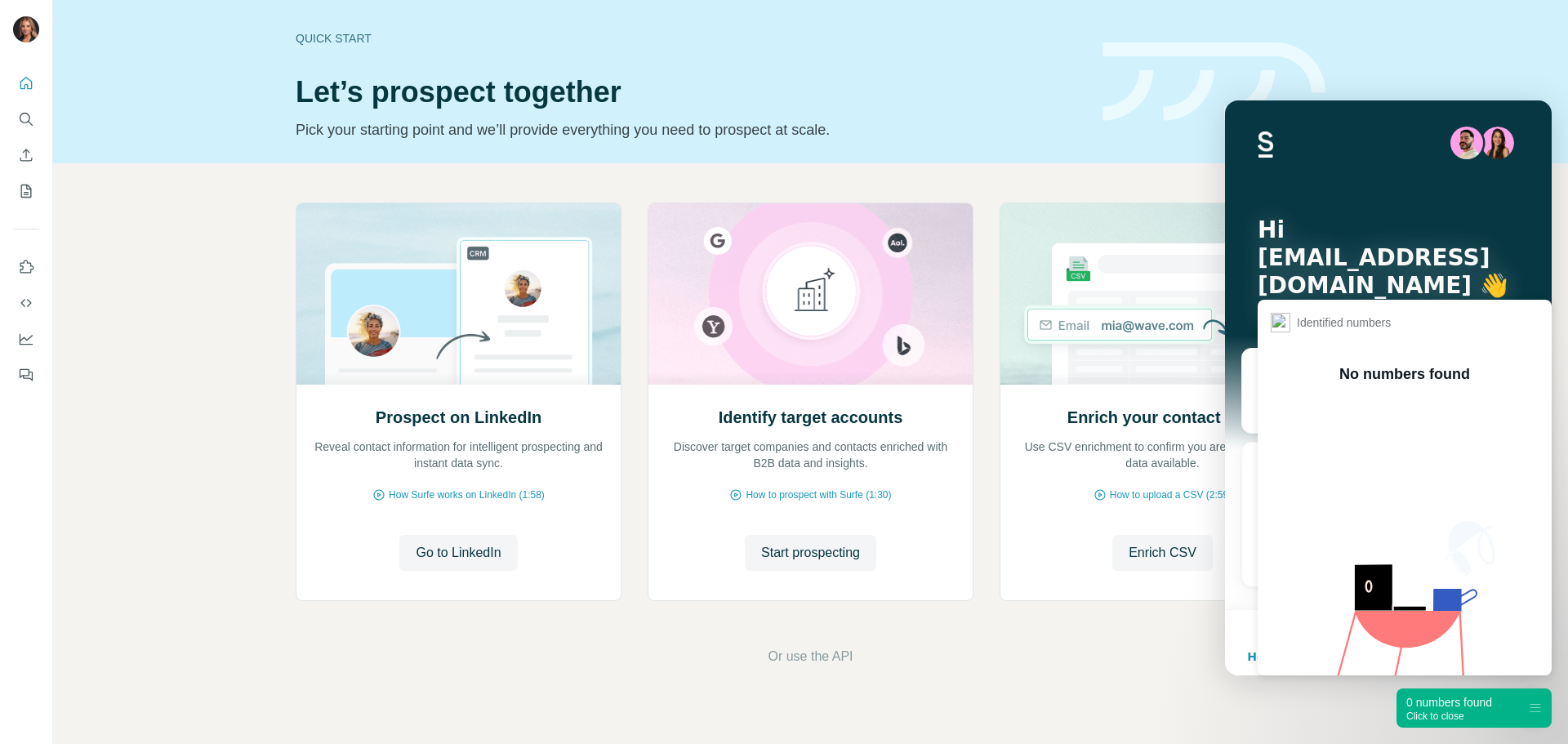
click at [1565, 700] on div "Prospect on LinkedIn Reveal contact information for intelligent prospecting and…" at bounding box center [810, 434] width 1515 height 543
click at [792, 550] on span "Start prospecting" at bounding box center [811, 553] width 99 height 19
